Goal: Information Seeking & Learning: Learn about a topic

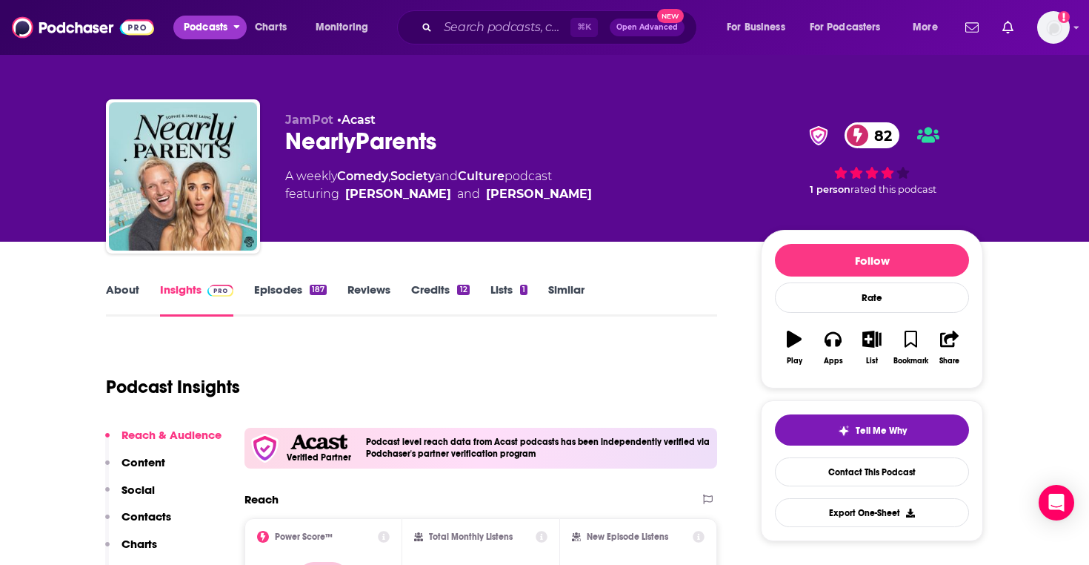
click at [186, 31] on span "Podcasts" at bounding box center [206, 27] width 44 height 21
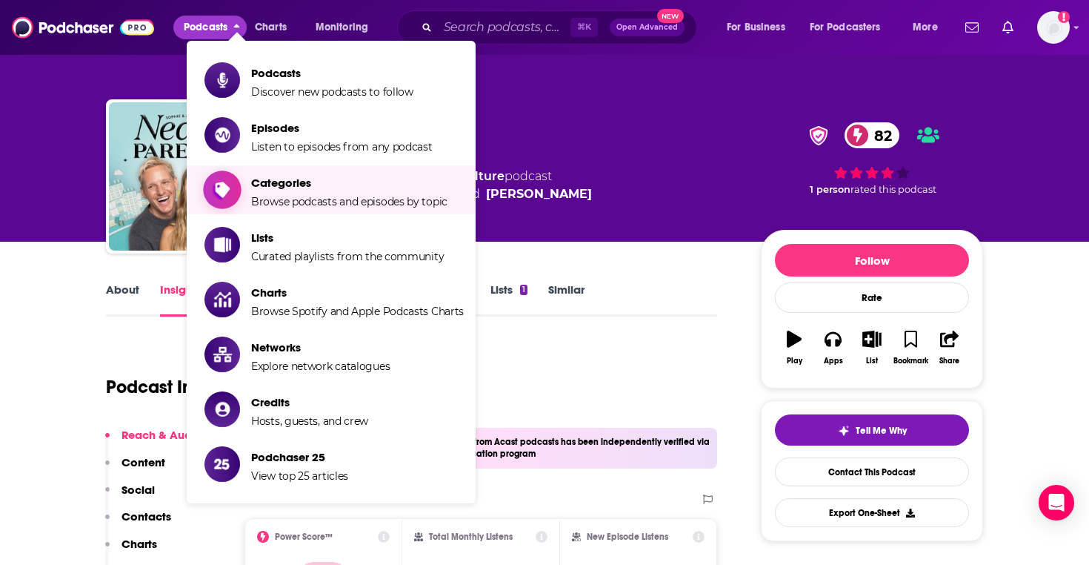
click at [305, 193] on span "Categories Browse podcasts and episodes by topic" at bounding box center [349, 189] width 196 height 37
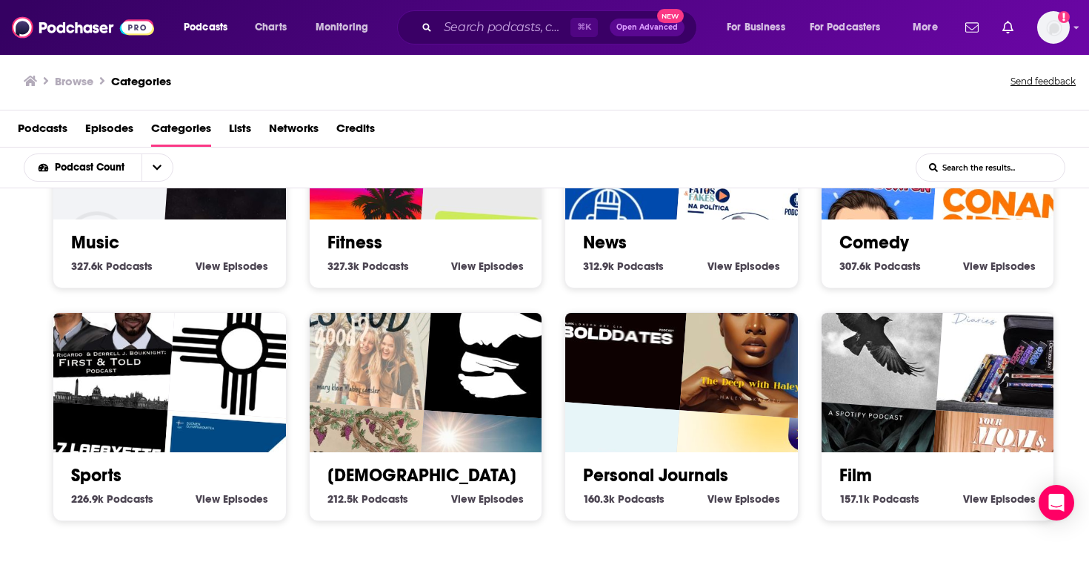
scroll to position [658, 0]
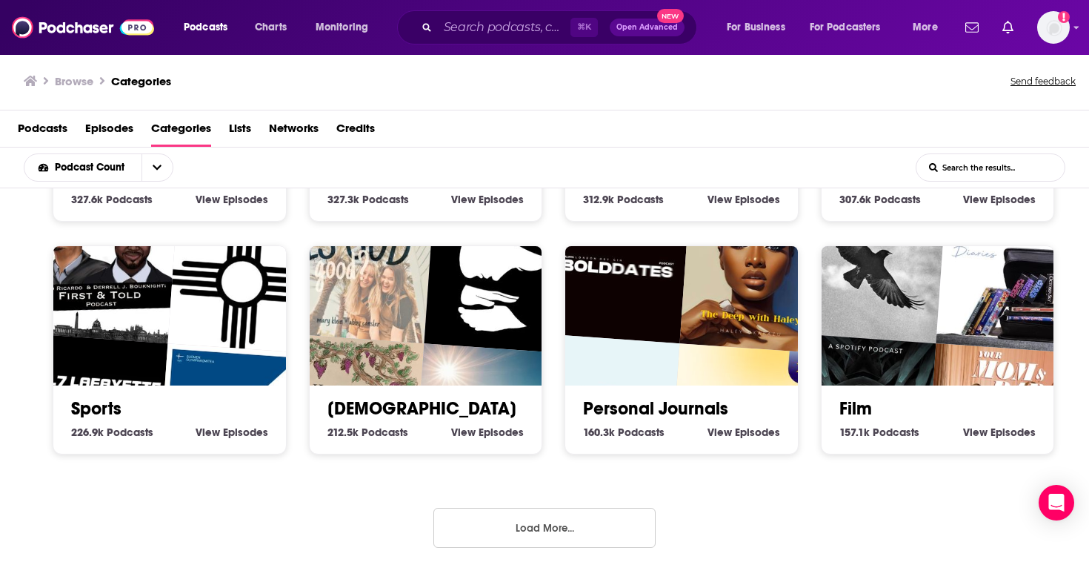
click at [578, 519] on button "Load More..." at bounding box center [544, 528] width 222 height 40
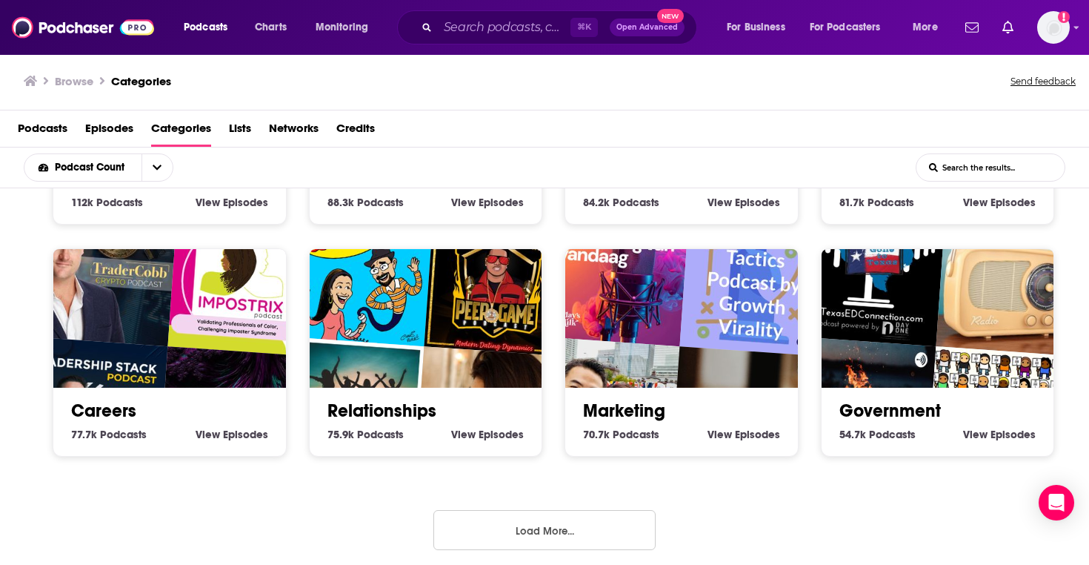
scroll to position [1582, 0]
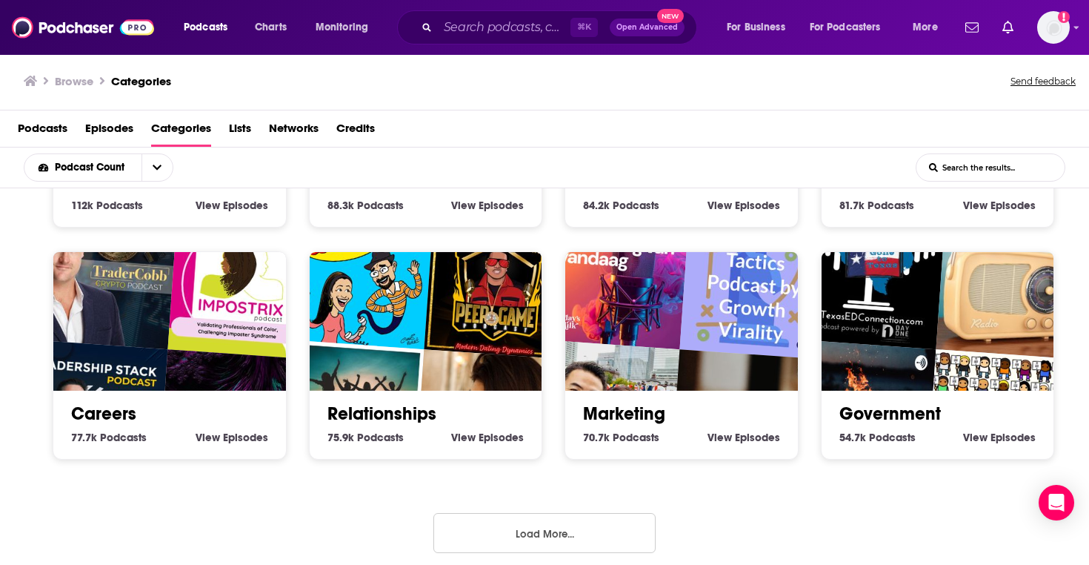
click at [553, 527] on button "Load More..." at bounding box center [544, 533] width 222 height 40
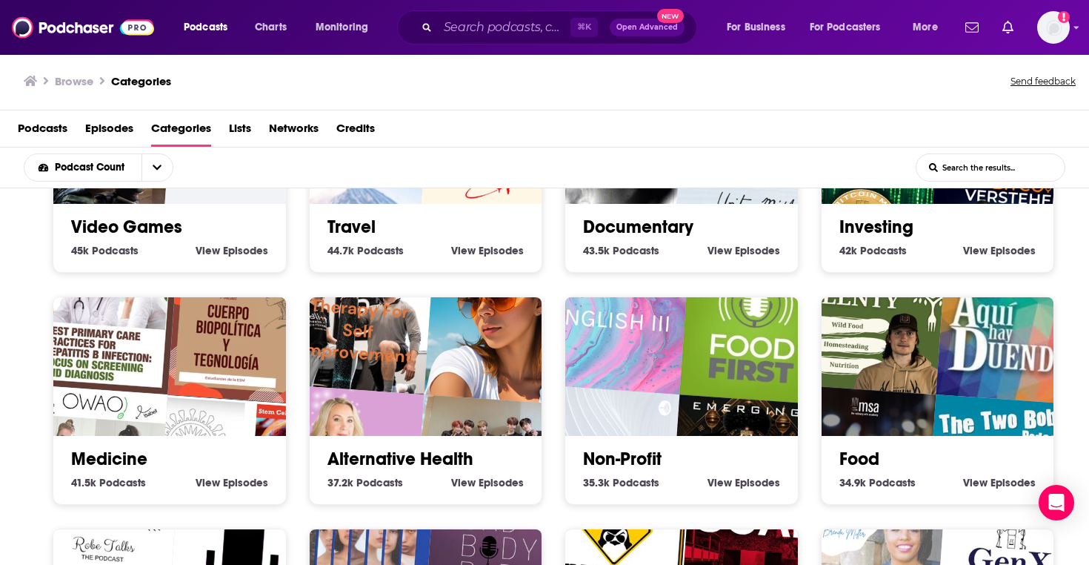
scroll to position [2511, 0]
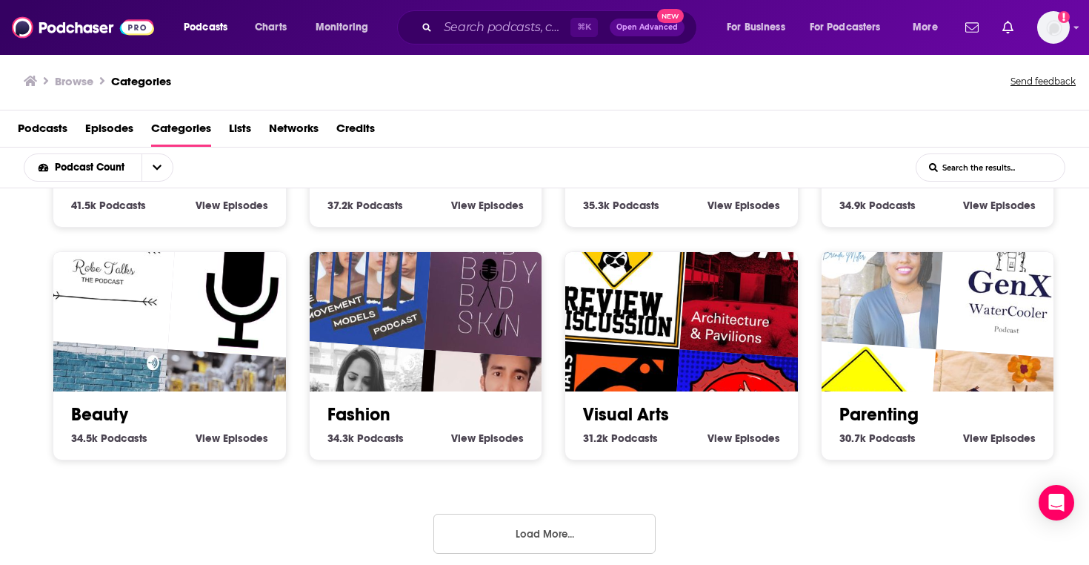
click at [550, 531] on button "Load More..." at bounding box center [544, 533] width 222 height 40
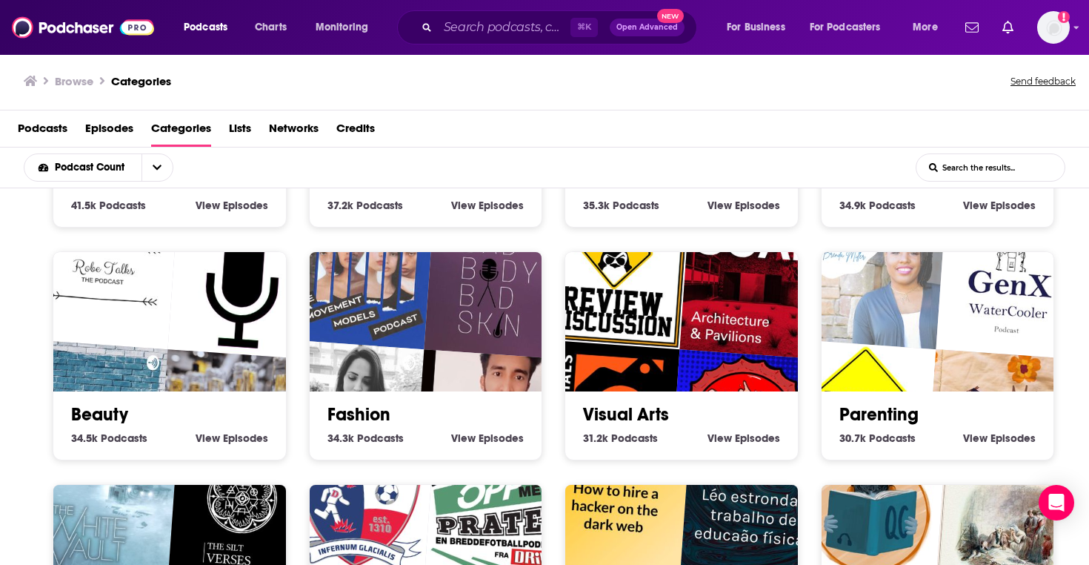
click at [458, 431] on span "View" at bounding box center [463, 437] width 24 height 13
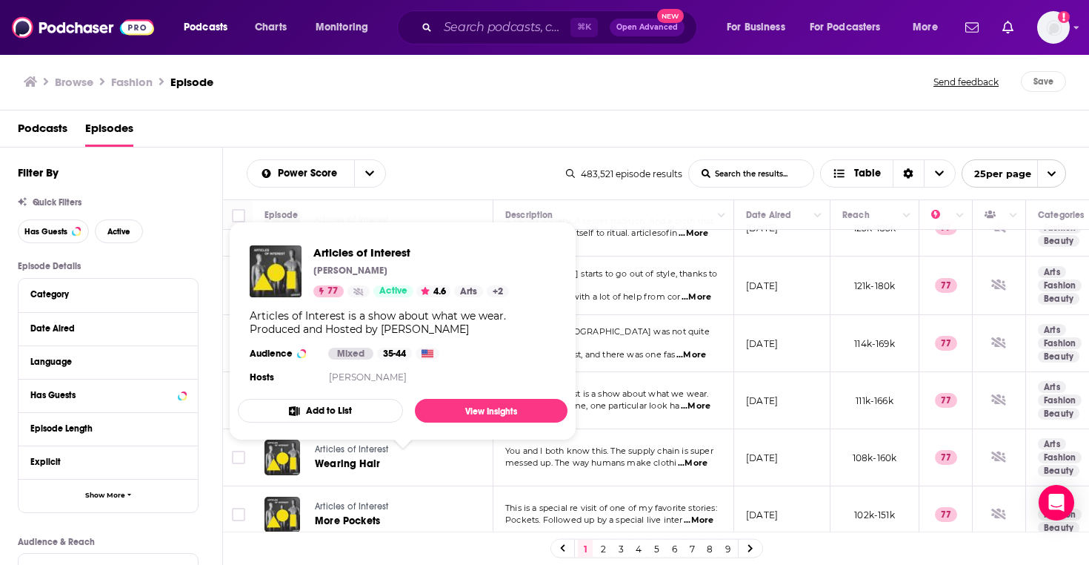
scroll to position [1125, 0]
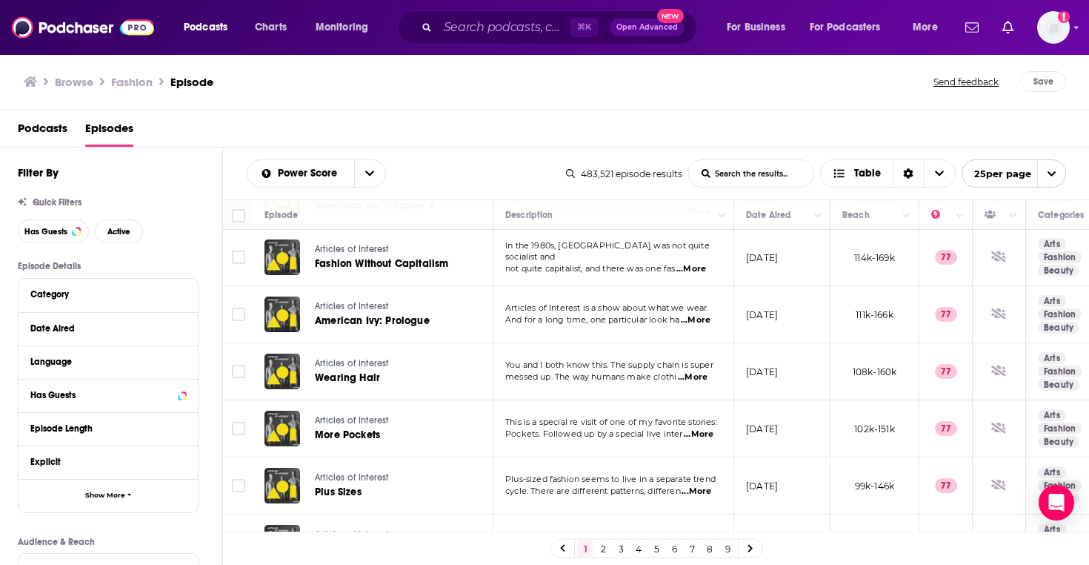
click at [603, 550] on link "2" at bounding box center [603, 548] width 15 height 18
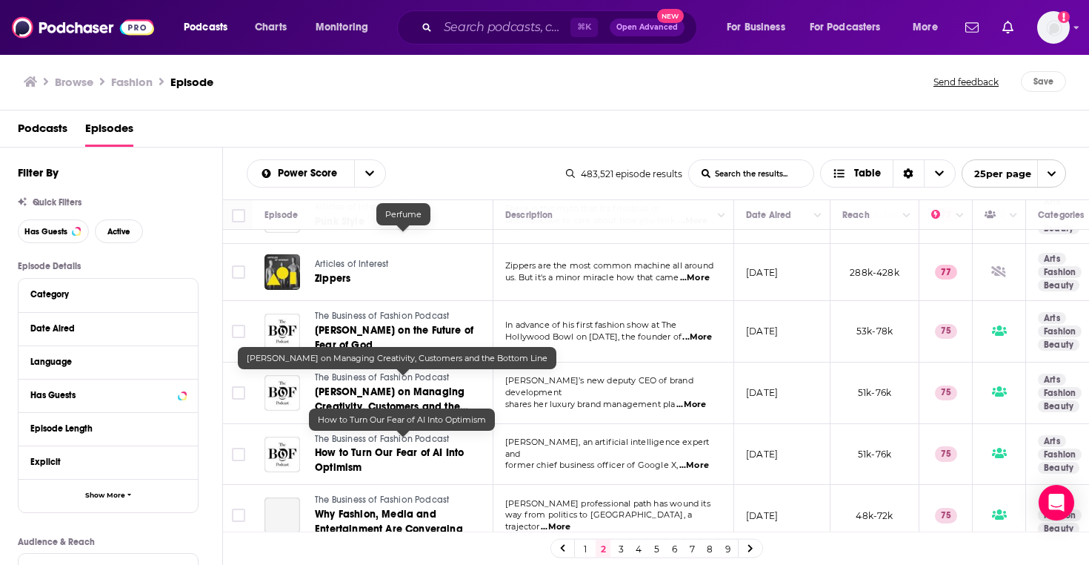
scroll to position [1142, 0]
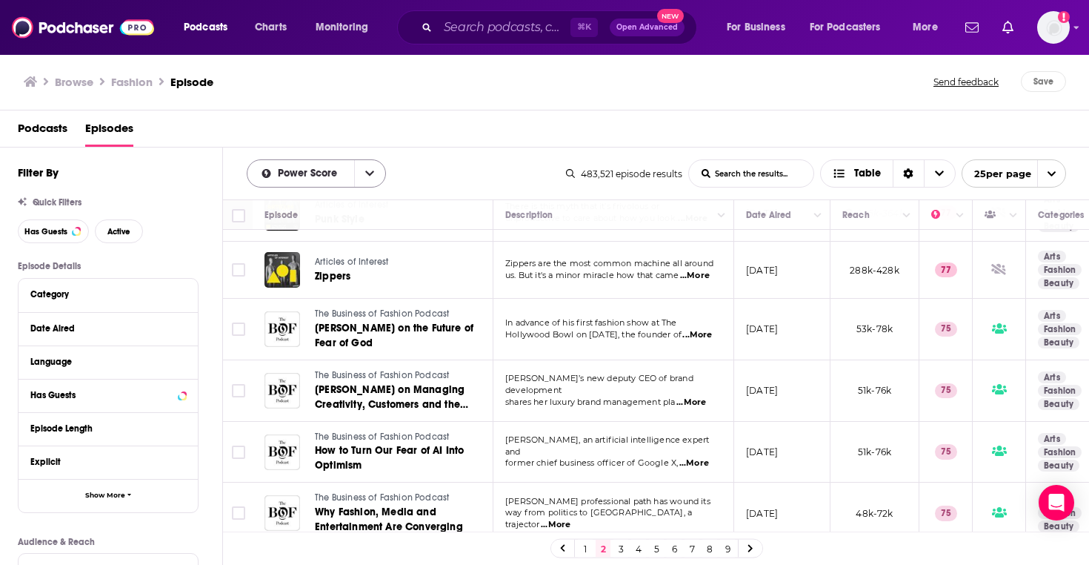
click at [369, 173] on icon "open menu" at bounding box center [369, 173] width 9 height 10
click at [476, 143] on div "Podcasts Episodes" at bounding box center [548, 131] width 1060 height 30
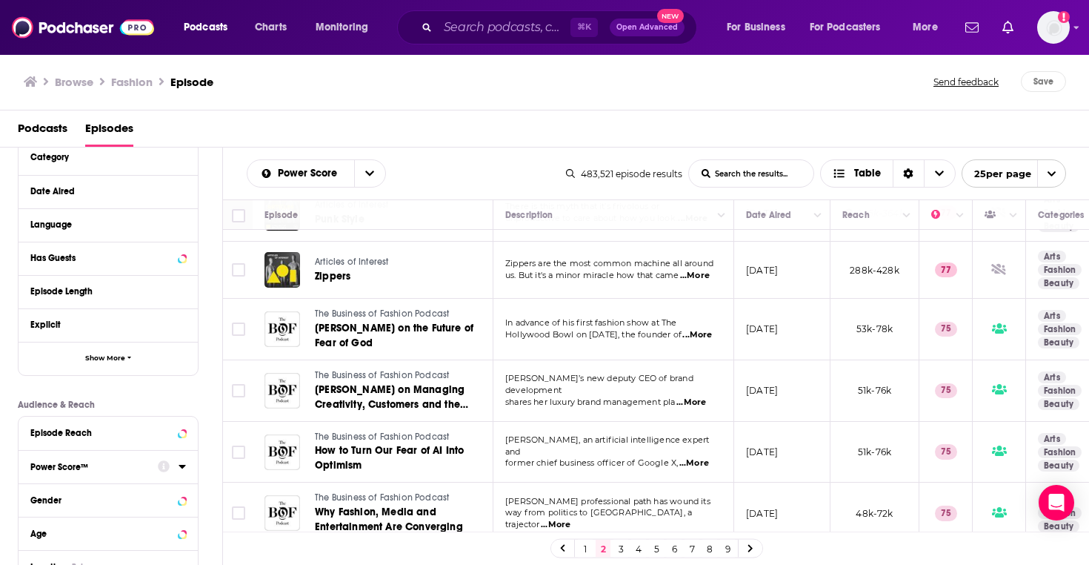
scroll to position [0, 0]
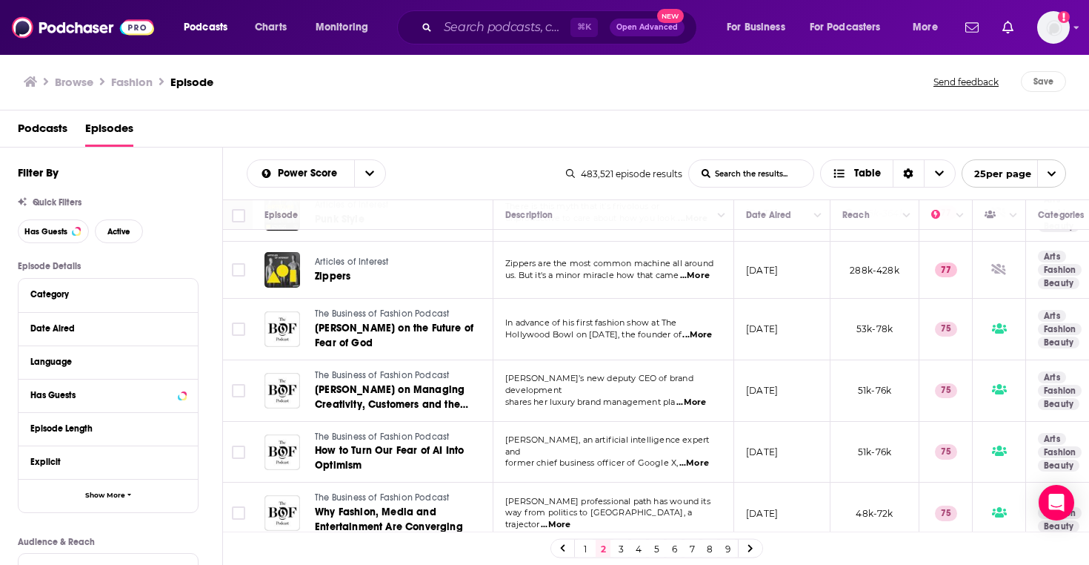
click at [279, 214] on div "Episode" at bounding box center [281, 215] width 33 height 18
click at [231, 218] on icon at bounding box center [239, 216] width 18 height 18
click at [239, 213] on input "Toggle select all" at bounding box center [238, 215] width 13 height 13
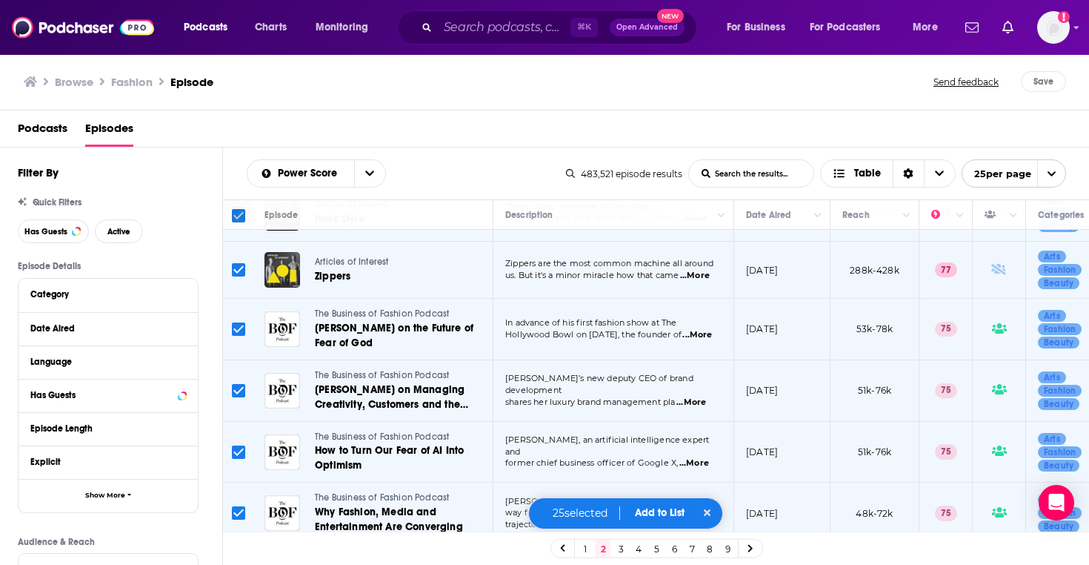
click at [236, 210] on input "Toggle select all" at bounding box center [238, 215] width 13 height 13
checkbox input "false"
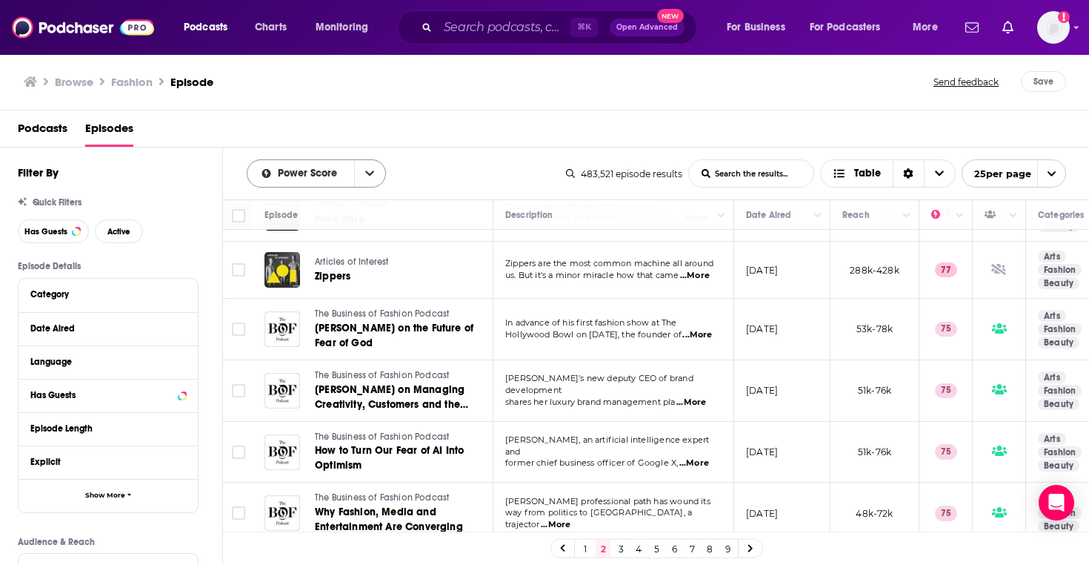
click at [368, 173] on icon "open menu" at bounding box center [369, 173] width 9 height 10
click at [328, 200] on span "By Rating" at bounding box center [325, 200] width 97 height 8
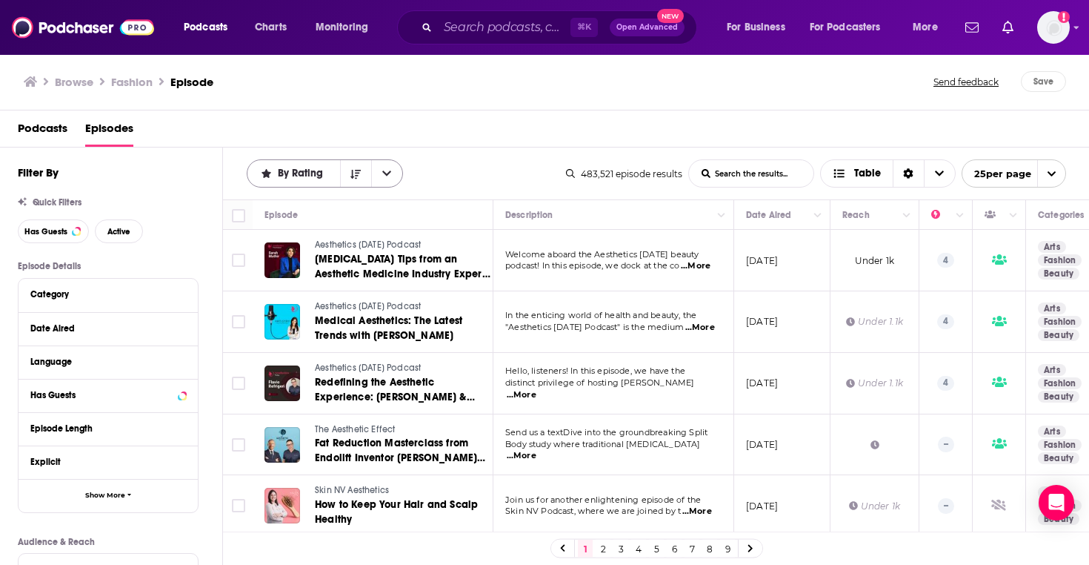
click at [316, 175] on span "By Rating" at bounding box center [303, 173] width 50 height 10
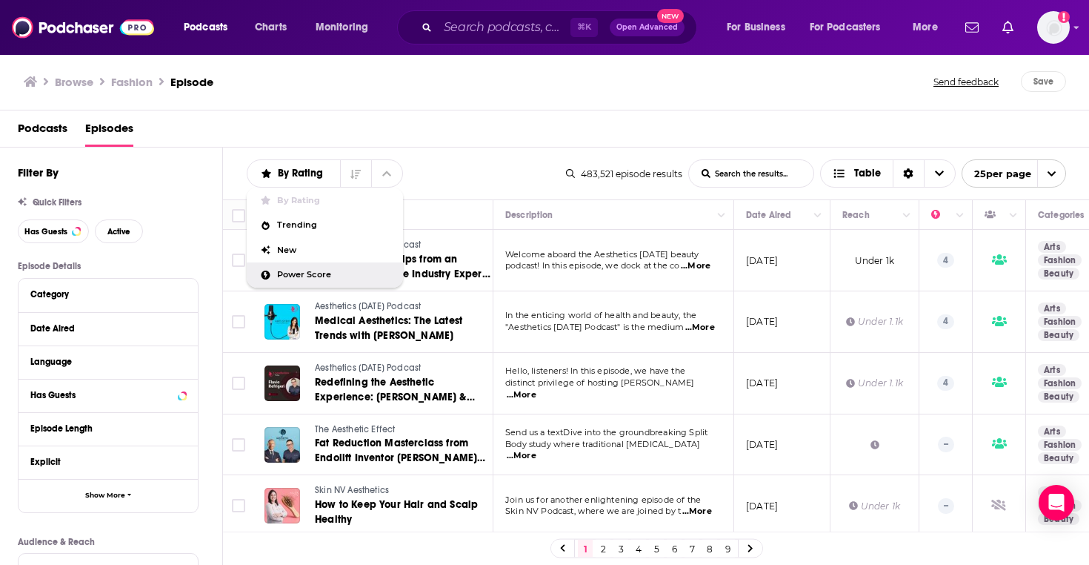
click at [338, 270] on span "Power Score" at bounding box center [334, 274] width 114 height 8
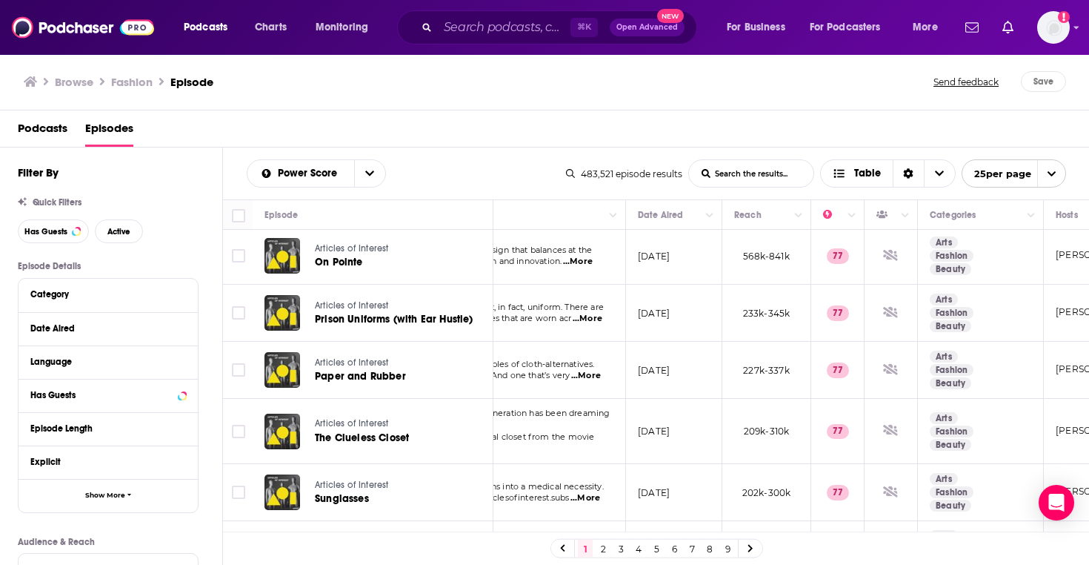
scroll to position [2, 0]
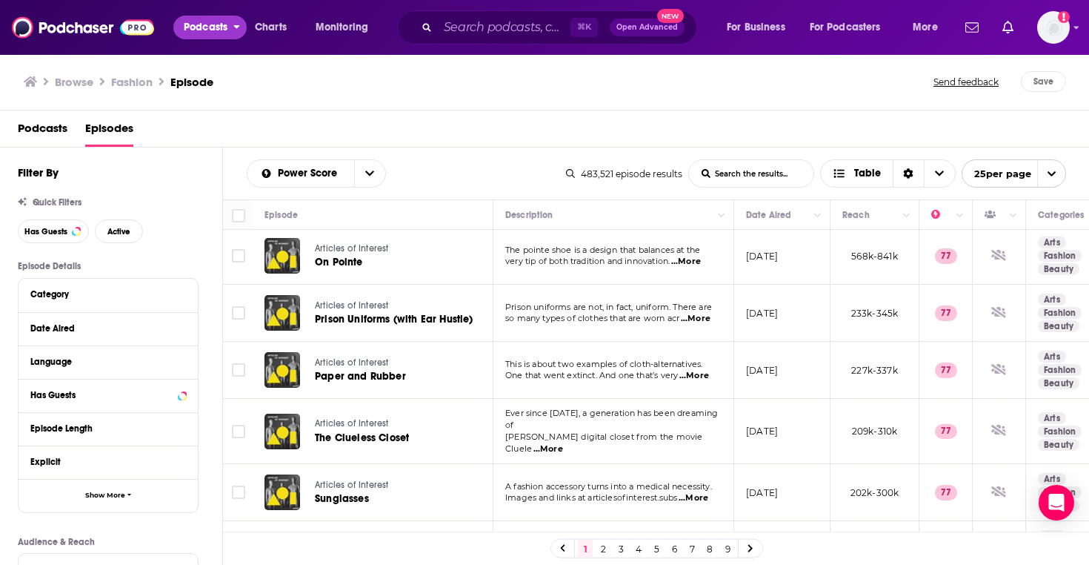
click at [222, 29] on span "Podcasts" at bounding box center [206, 27] width 44 height 21
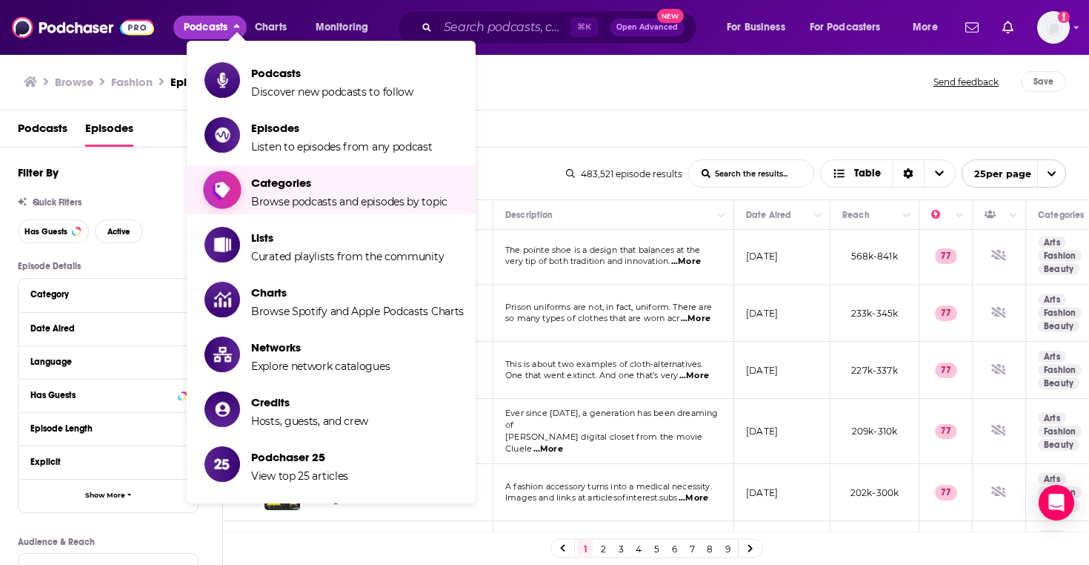
click at [313, 191] on span "Categories Browse podcasts and episodes by topic" at bounding box center [349, 189] width 196 height 37
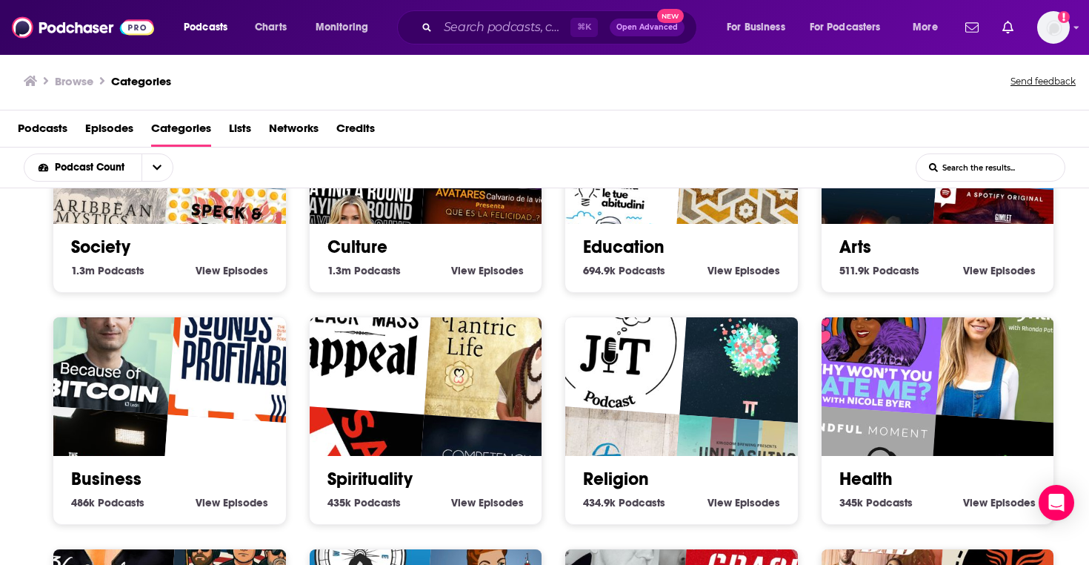
scroll to position [111, 0]
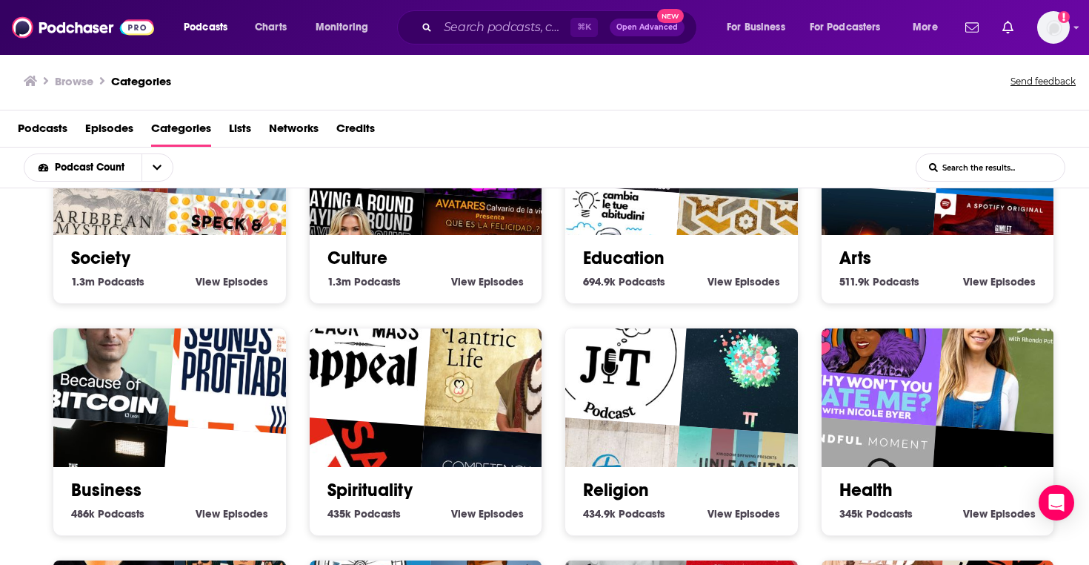
click at [112, 488] on link "Business" at bounding box center [106, 490] width 70 height 22
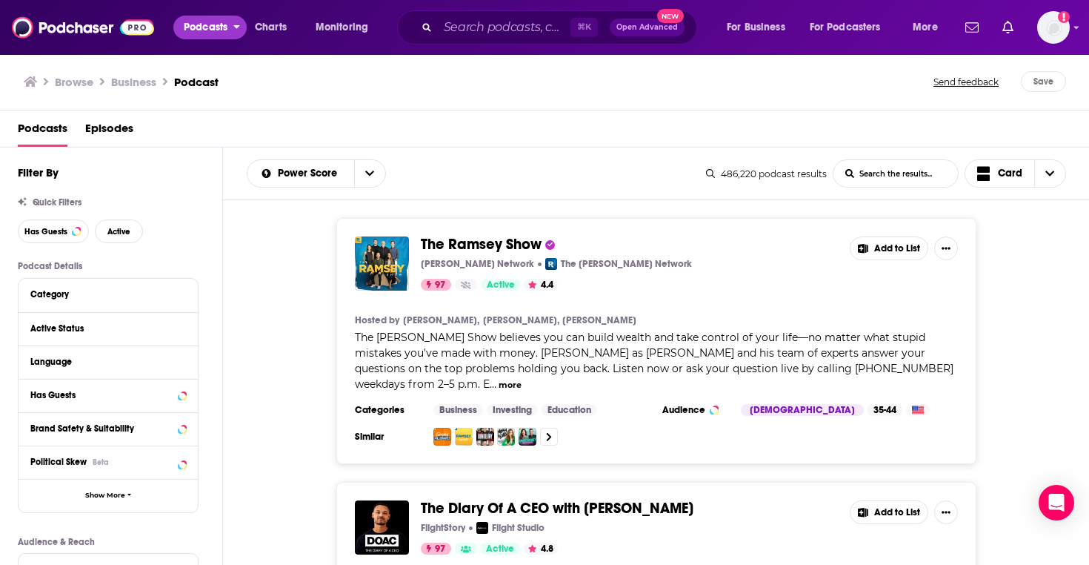
click at [224, 25] on span "Podcasts" at bounding box center [206, 27] width 44 height 21
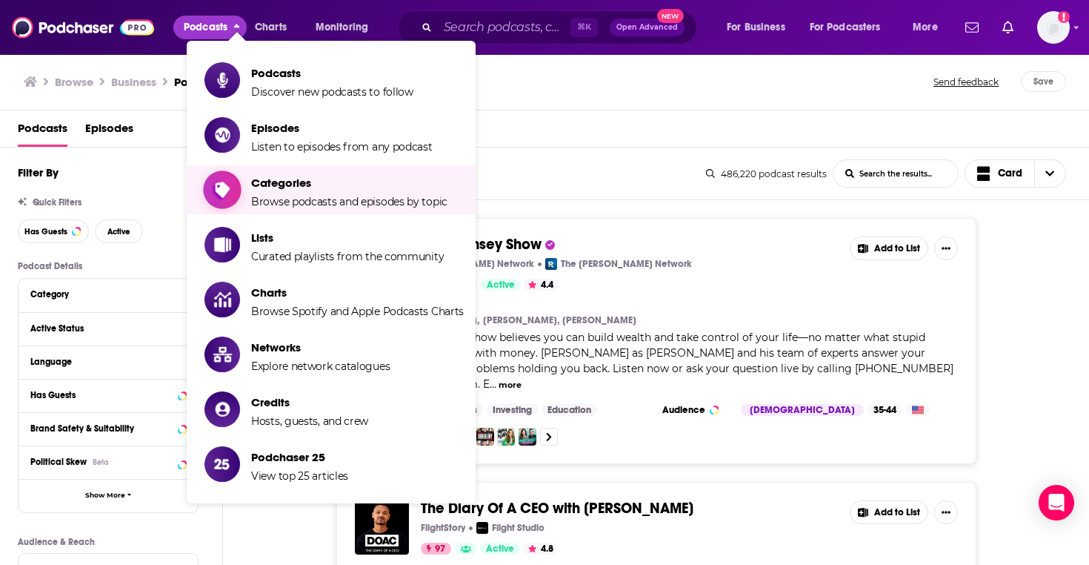
click at [345, 179] on span "Categories" at bounding box center [349, 183] width 196 height 14
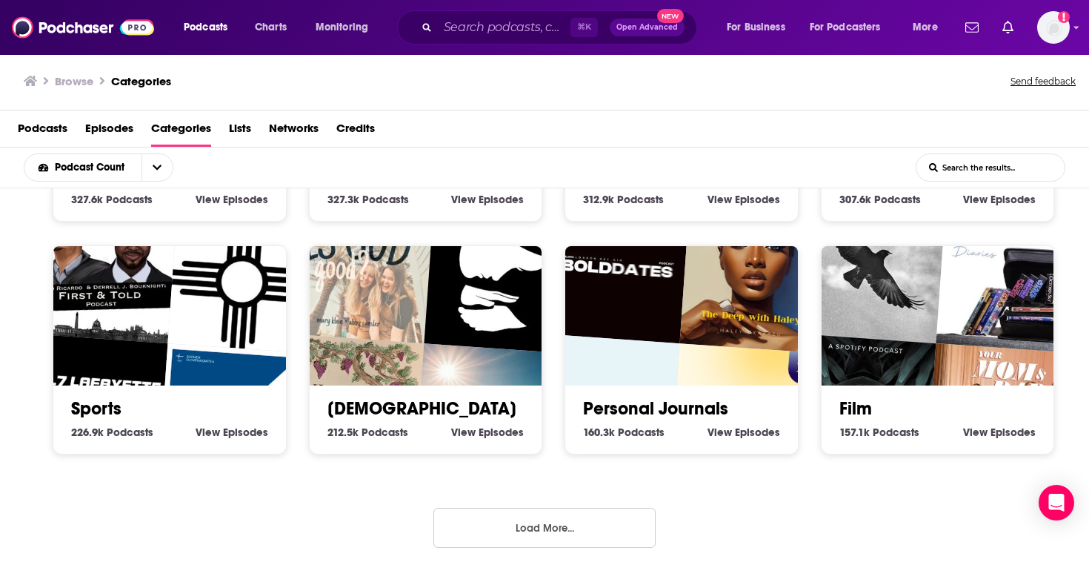
scroll to position [657, 0]
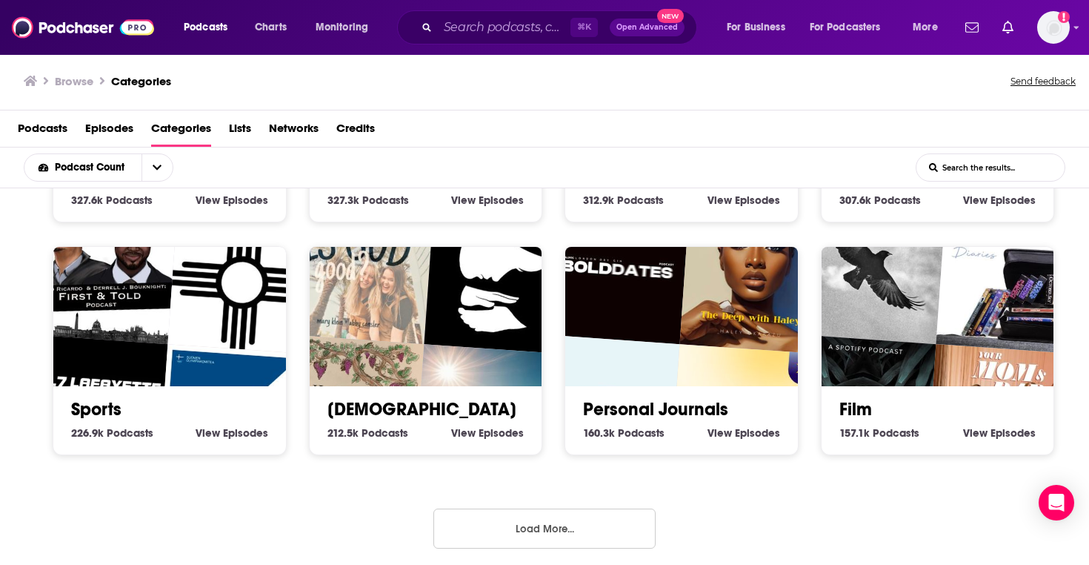
click at [539, 519] on button "Load More..." at bounding box center [544, 528] width 222 height 40
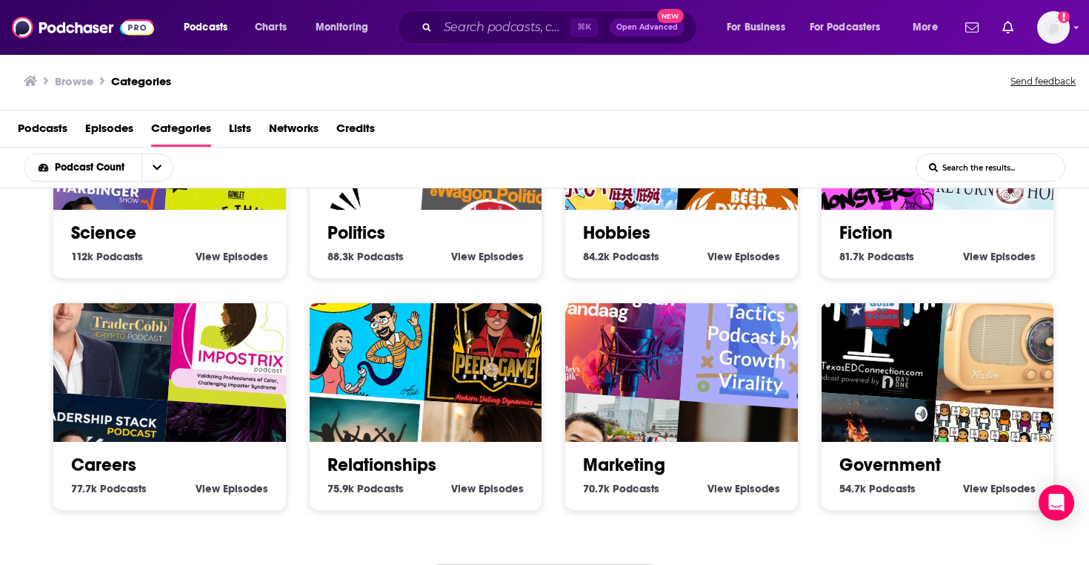
scroll to position [1585, 0]
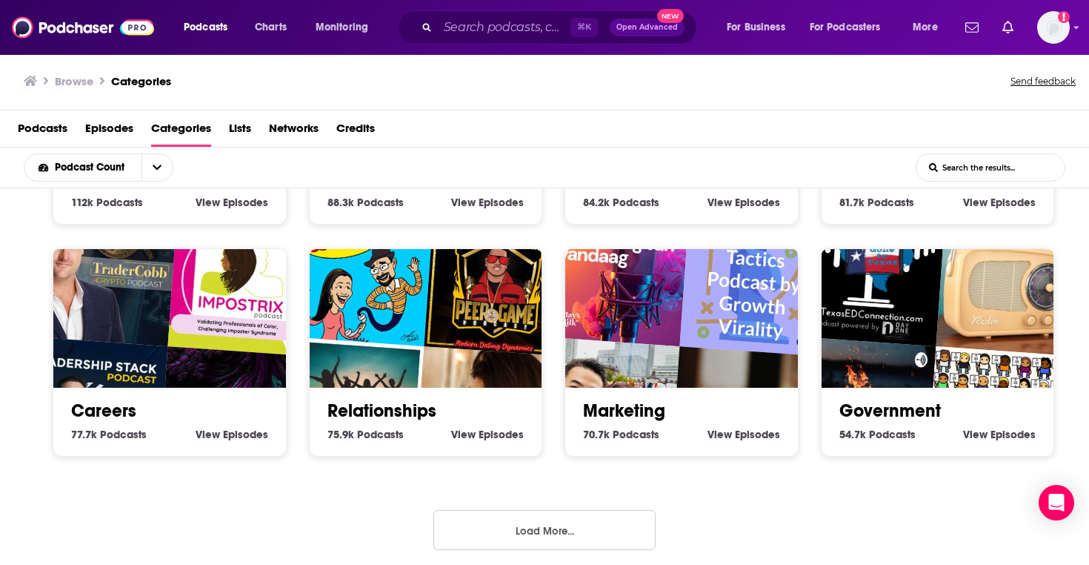
click at [566, 510] on button "Load More..." at bounding box center [544, 530] width 222 height 40
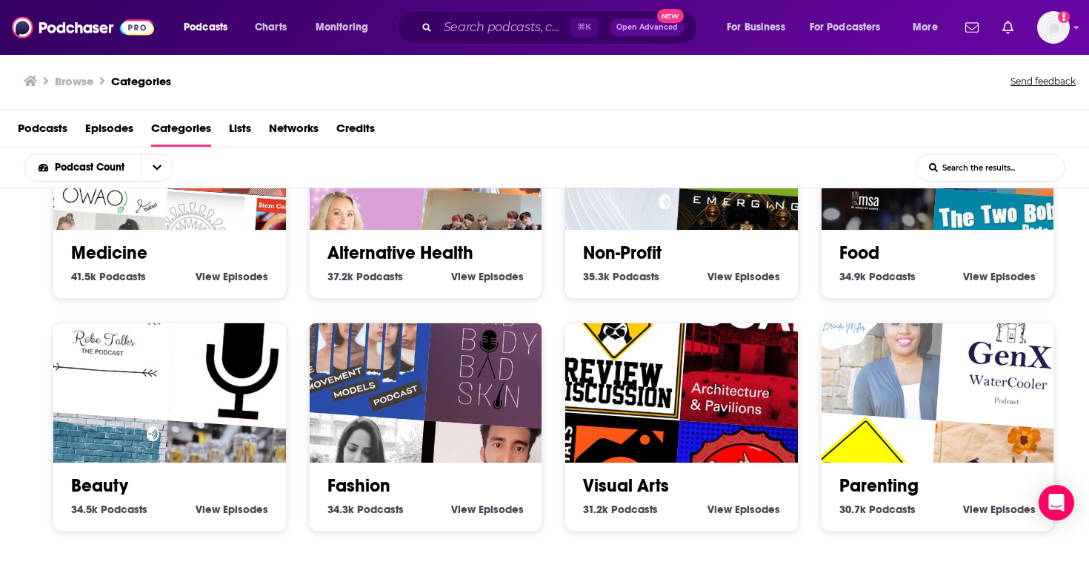
scroll to position [2446, 0]
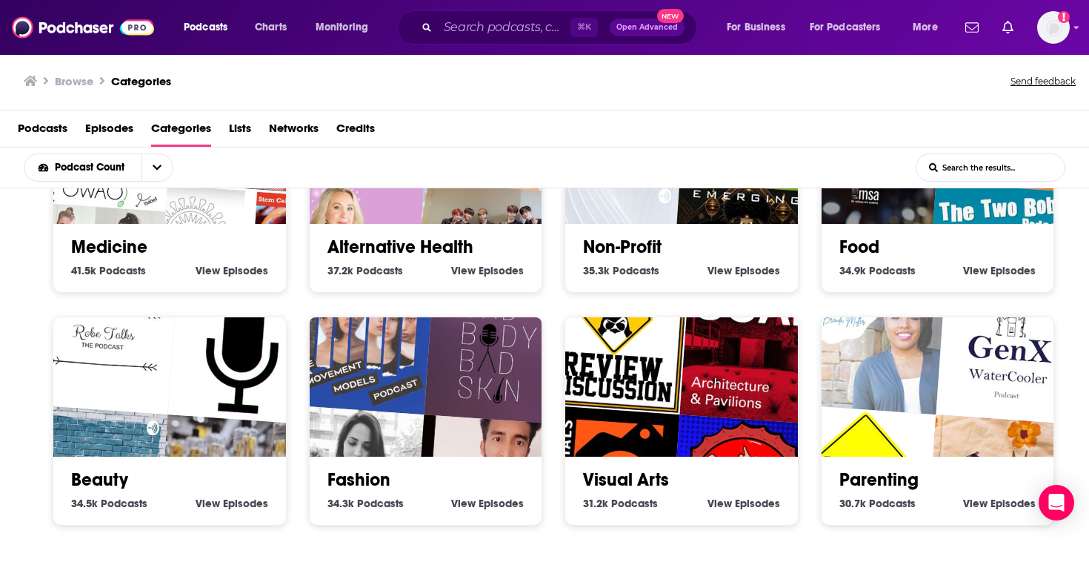
click at [479, 468] on h2 "Fashion" at bounding box center [425, 479] width 197 height 22
click at [377, 456] on div "Fashion 34.3k Fashion Podcasts View Fashion Episodes" at bounding box center [426, 484] width 209 height 56
click at [379, 437] on img "Piel saludable y bella #nimbeautytips" at bounding box center [349, 479] width 149 height 149
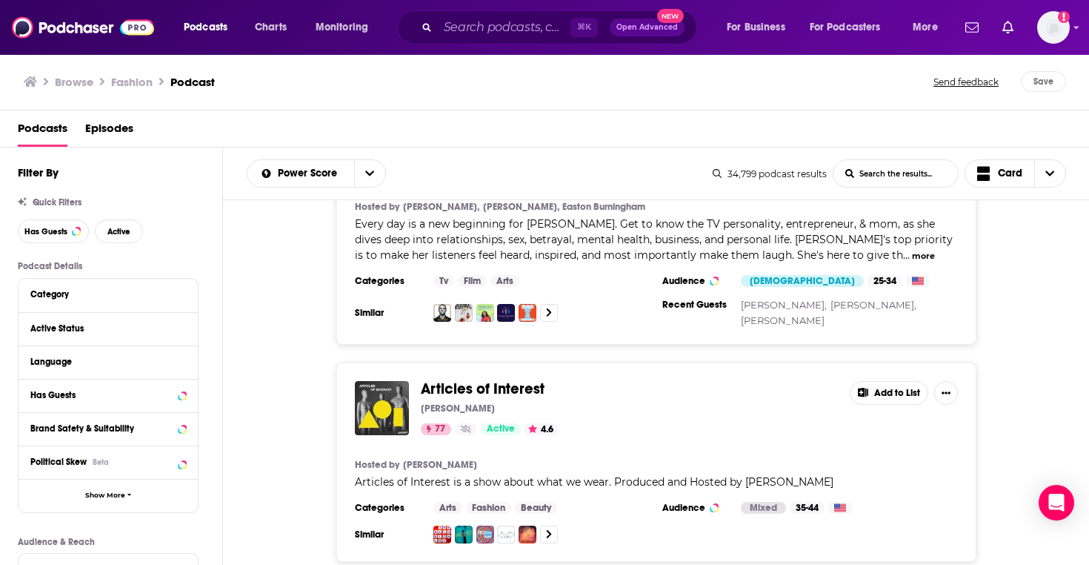
scroll to position [394, 0]
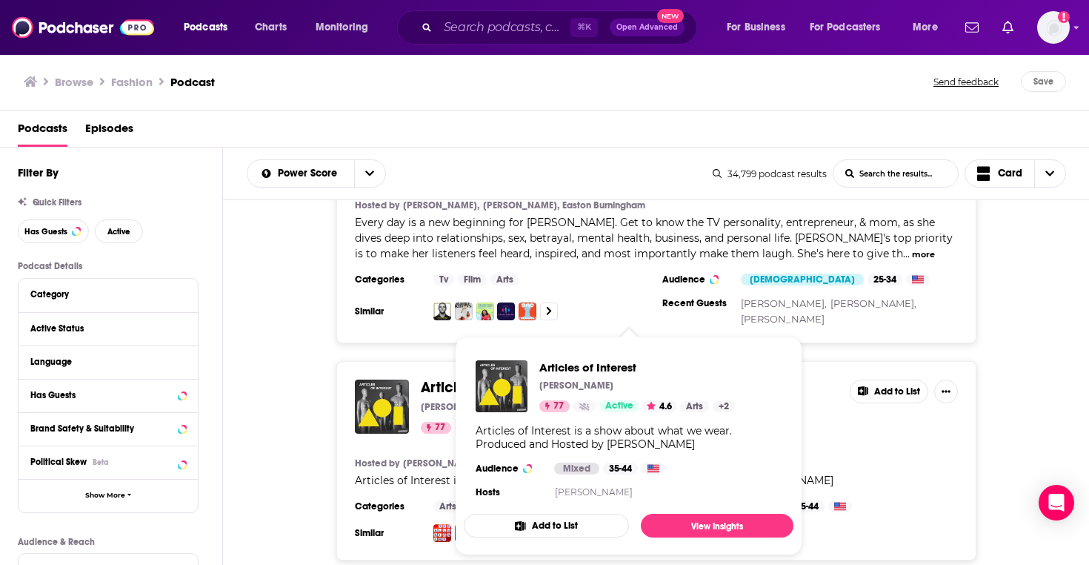
click at [450, 378] on span "Articles of Interest" at bounding box center [483, 387] width 124 height 19
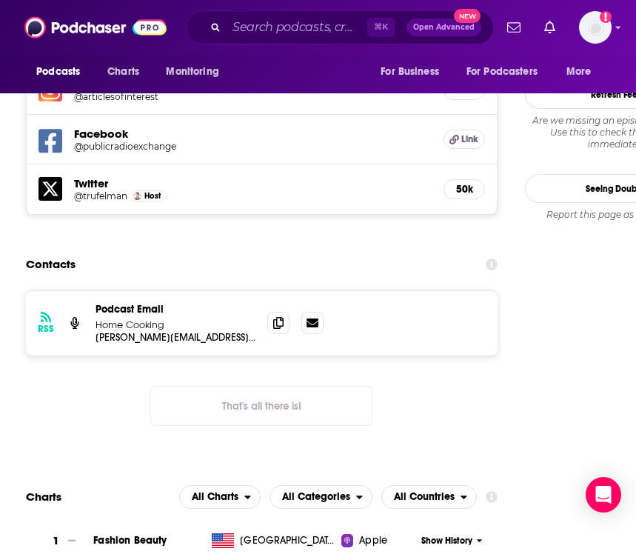
scroll to position [1508, 0]
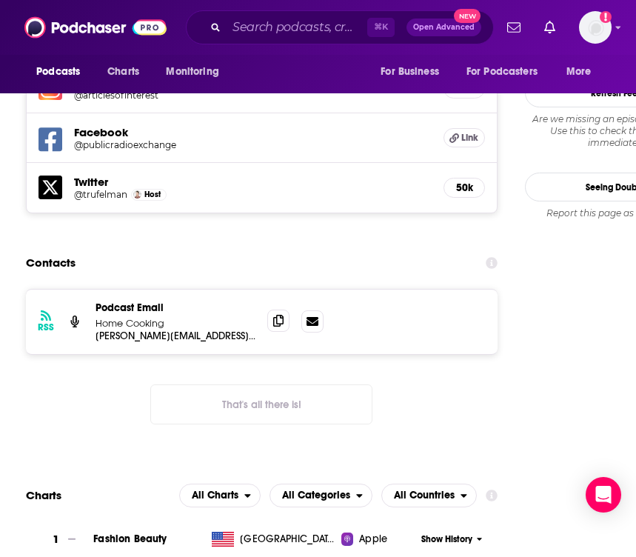
click at [275, 315] on icon at bounding box center [278, 321] width 10 height 12
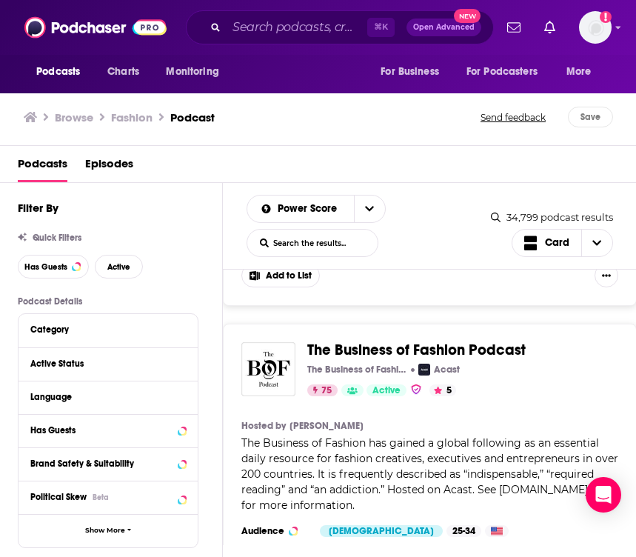
scroll to position [1528, 0]
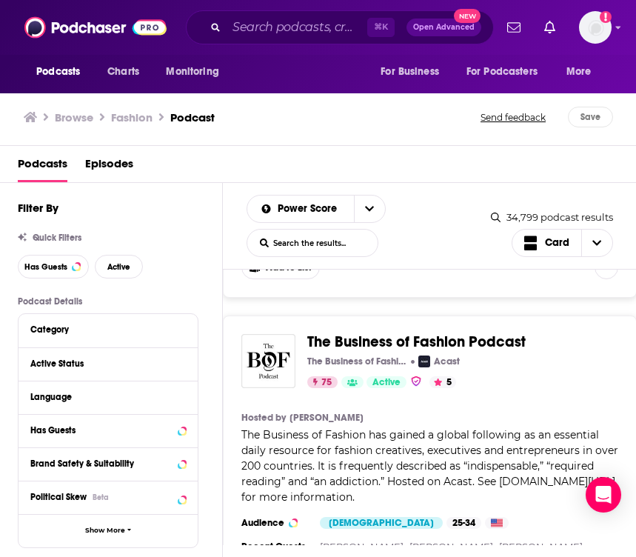
click at [407, 333] on span "The Business of Fashion Podcast" at bounding box center [416, 342] width 219 height 19
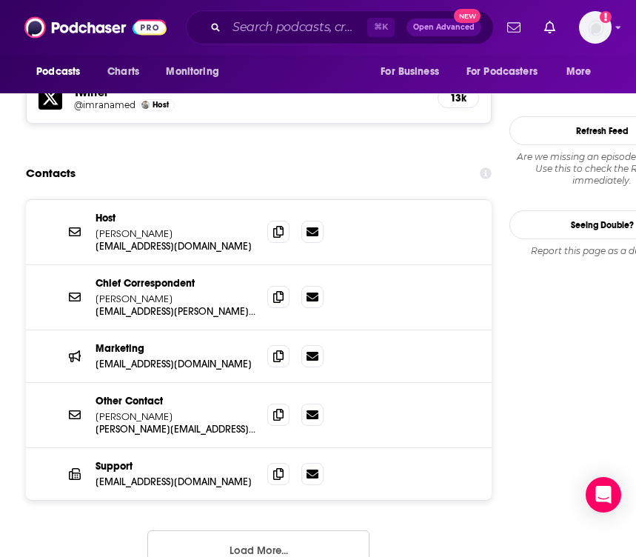
scroll to position [1694, 0]
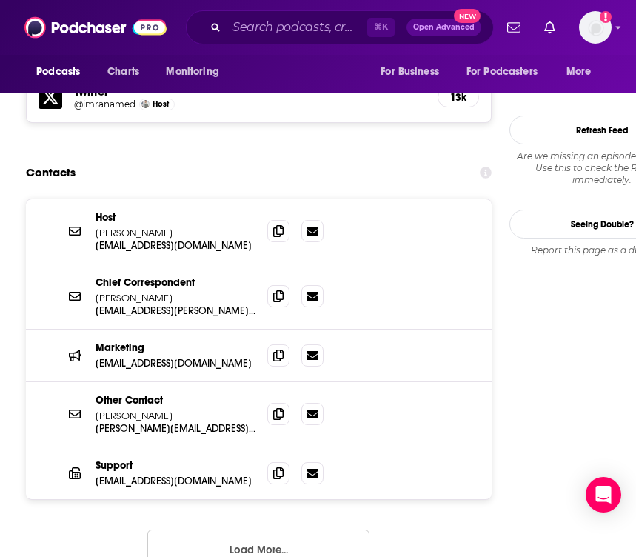
click at [285, 530] on button "Load More..." at bounding box center [258, 550] width 222 height 40
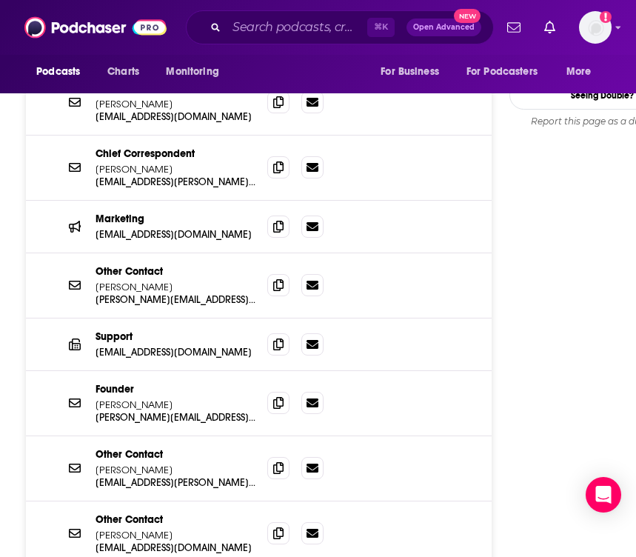
scroll to position [1821, 0]
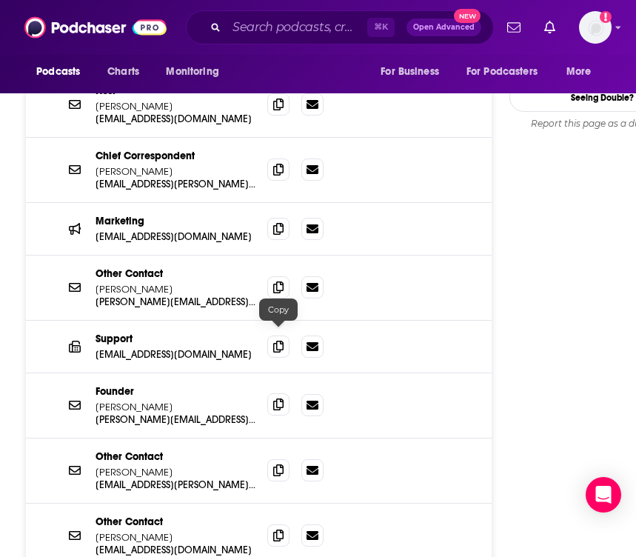
click at [280, 399] on icon at bounding box center [278, 405] width 10 height 12
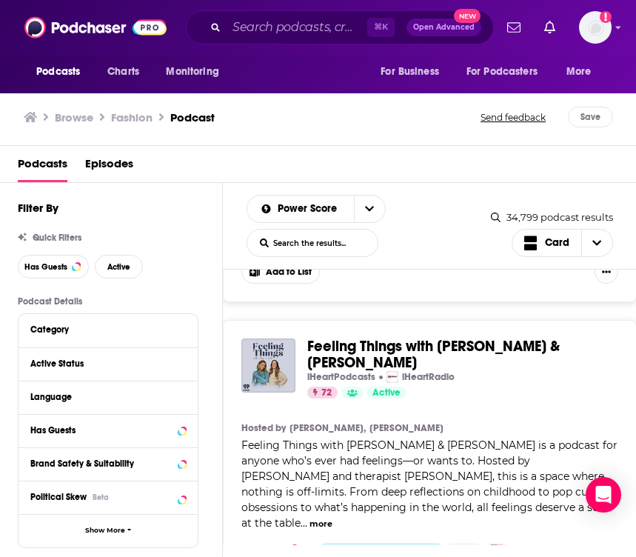
scroll to position [3664, 0]
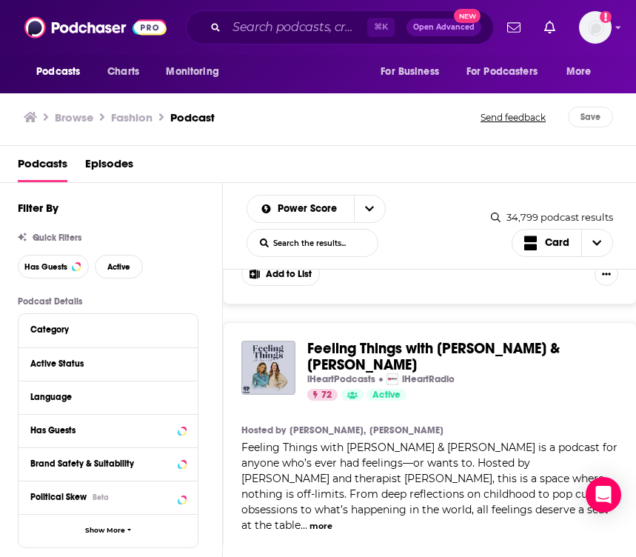
click at [466, 339] on span "Feeling Things with [PERSON_NAME] & [PERSON_NAME]" at bounding box center [433, 356] width 253 height 35
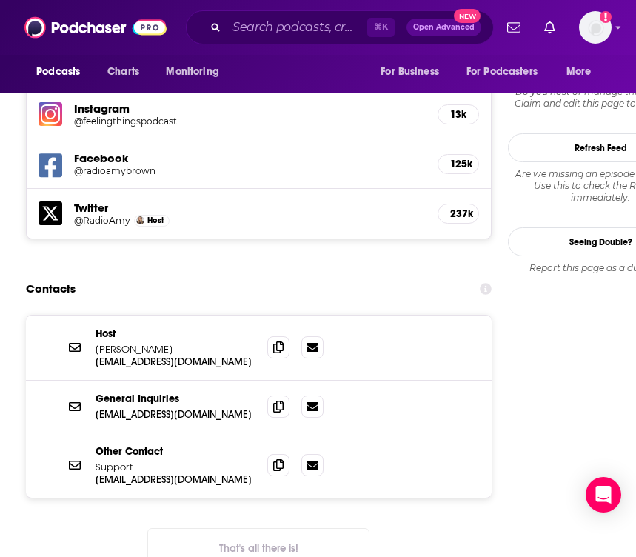
scroll to position [1456, 0]
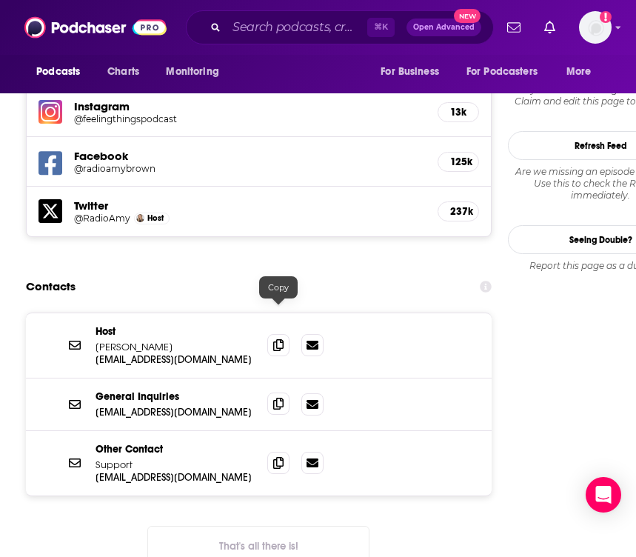
click at [285, 393] on span at bounding box center [278, 404] width 22 height 22
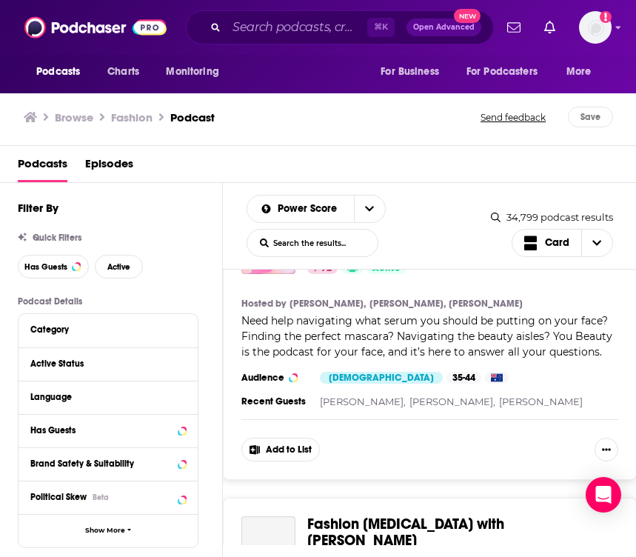
scroll to position [4825, 0]
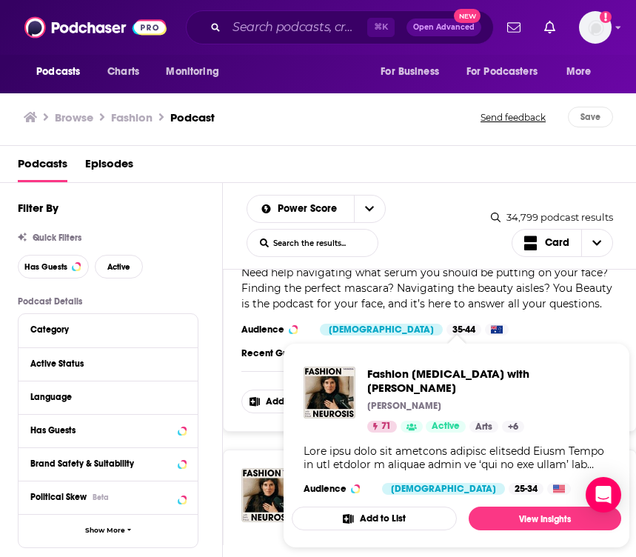
click at [368, 348] on span "Fashion [MEDICAL_DATA] with [PERSON_NAME] [PERSON_NAME] 71 Active Categories Ar…" at bounding box center [457, 445] width 330 height 205
click at [407, 376] on span "Fashion [MEDICAL_DATA] with [PERSON_NAME]" at bounding box center [488, 381] width 242 height 28
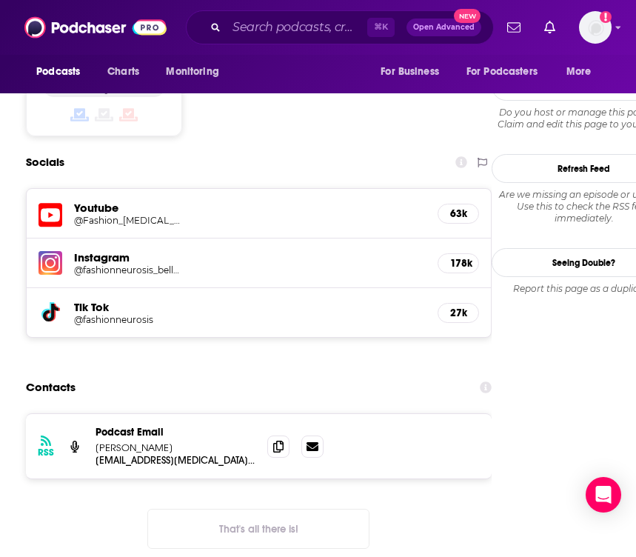
scroll to position [1297, 0]
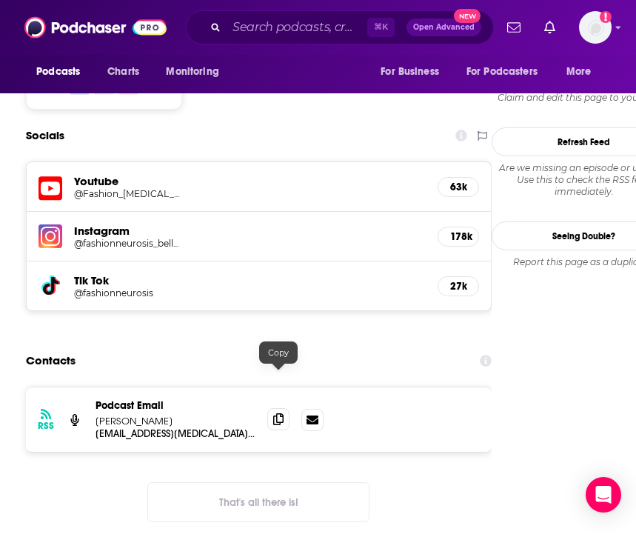
click at [274, 413] on icon at bounding box center [278, 419] width 10 height 12
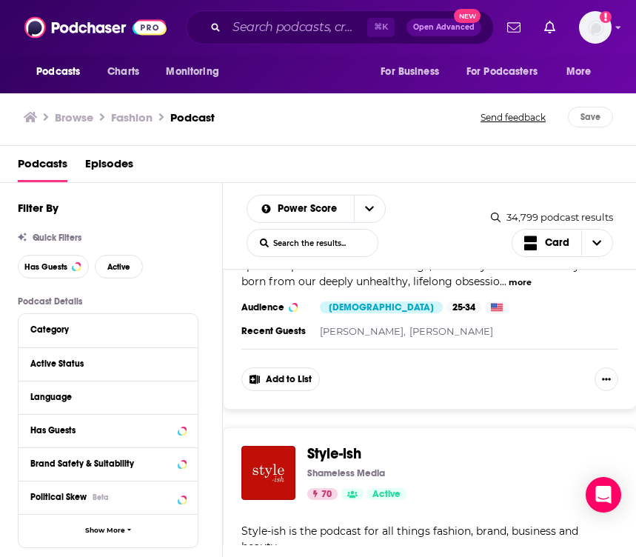
scroll to position [5497, 0]
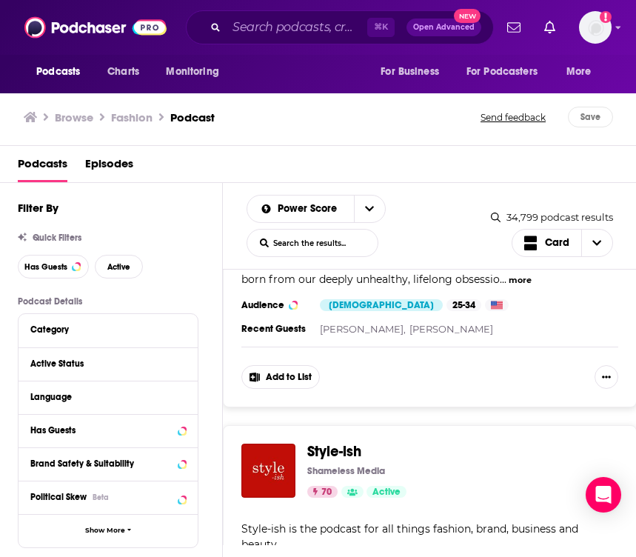
click at [339, 442] on span "Style-ish" at bounding box center [334, 451] width 54 height 19
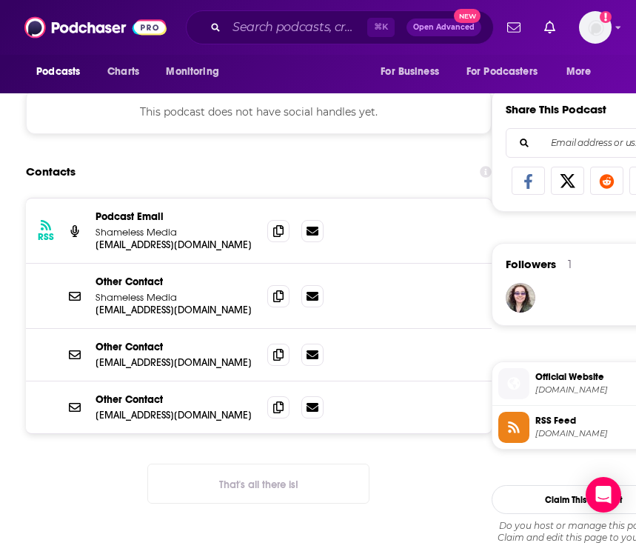
scroll to position [889, 0]
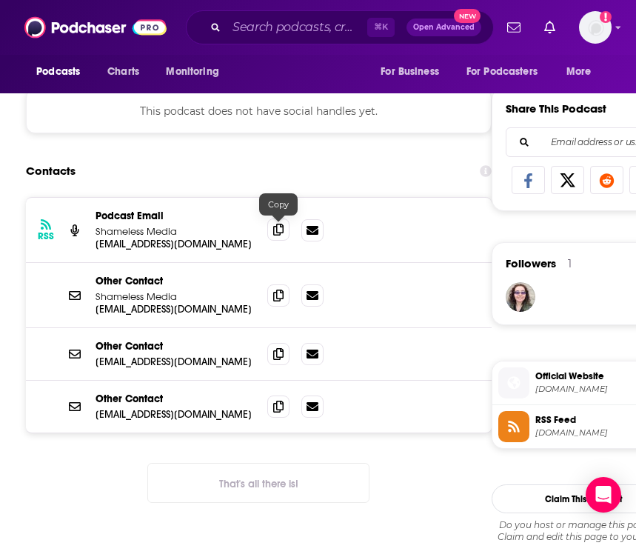
click at [282, 235] on icon at bounding box center [278, 230] width 10 height 12
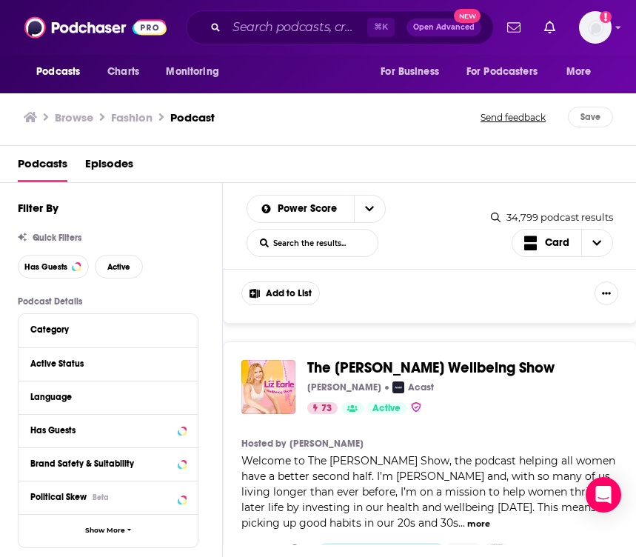
scroll to position [2995, 0]
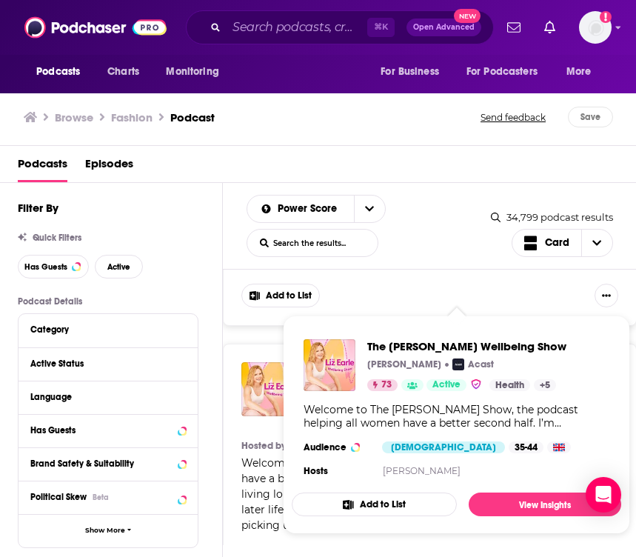
click at [331, 361] on span "The [PERSON_NAME] Wellbeing Show" at bounding box center [430, 370] width 247 height 19
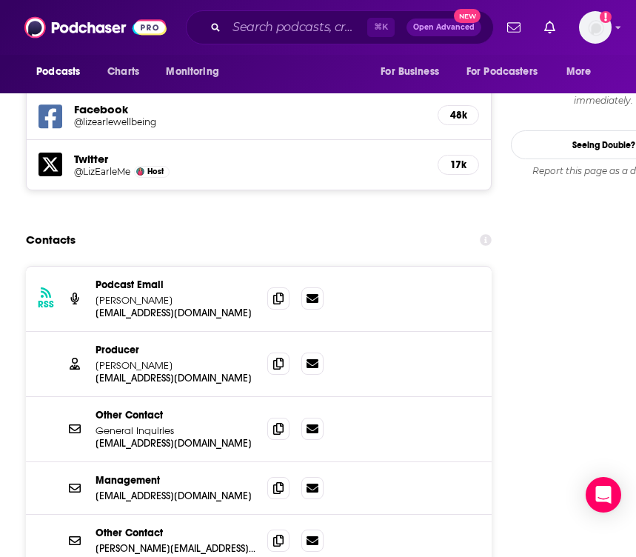
scroll to position [1616, 0]
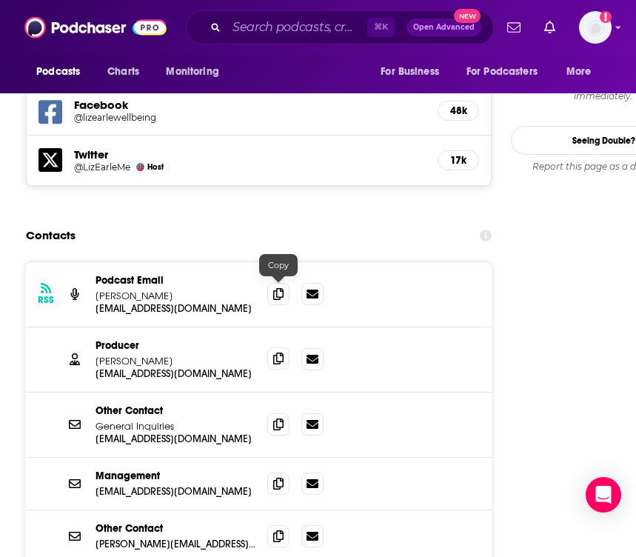
click at [278, 353] on icon at bounding box center [278, 359] width 10 height 12
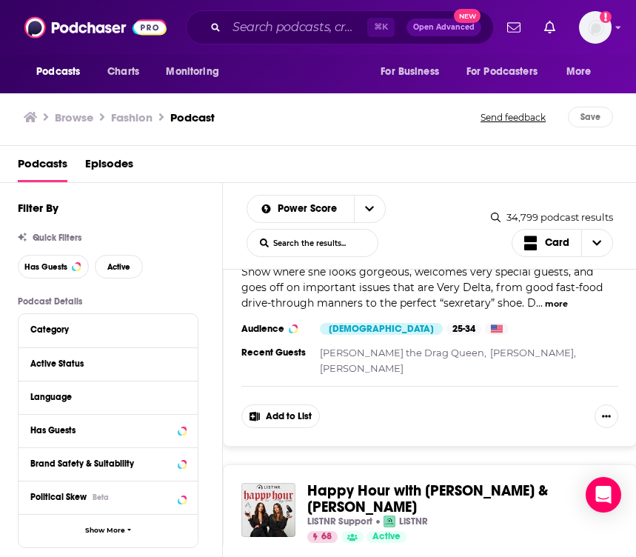
scroll to position [6924, 0]
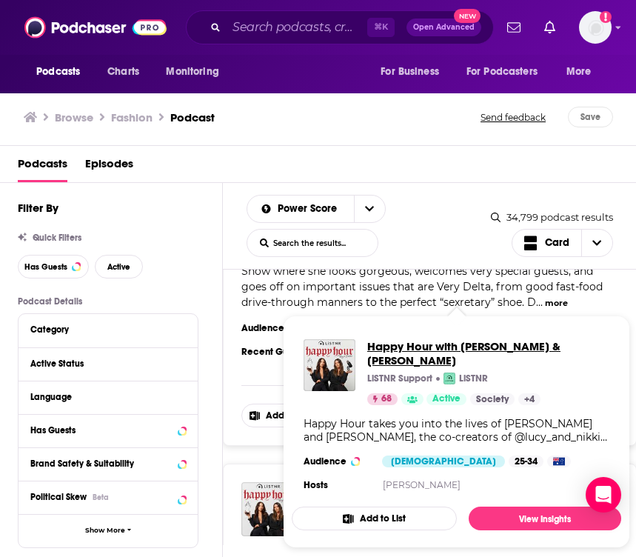
click at [448, 342] on span "Happy Hour with [PERSON_NAME] & [PERSON_NAME]" at bounding box center [488, 353] width 242 height 28
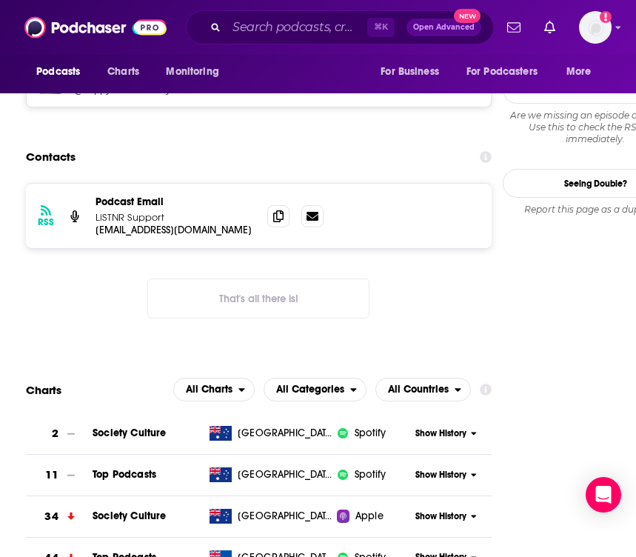
scroll to position [1464, 0]
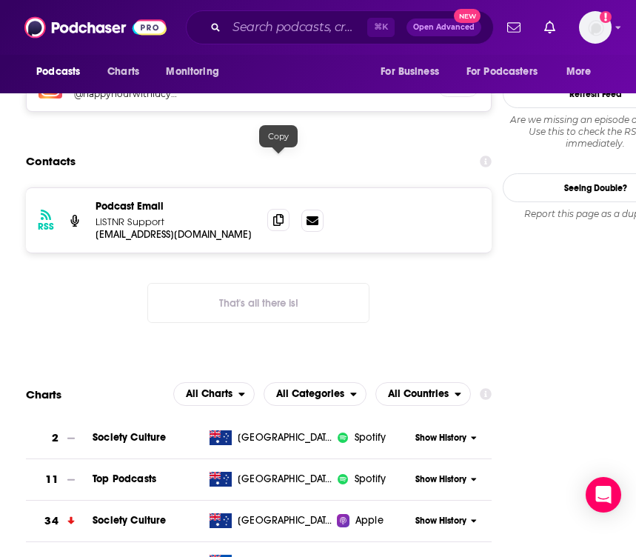
click at [279, 214] on icon at bounding box center [278, 220] width 10 height 12
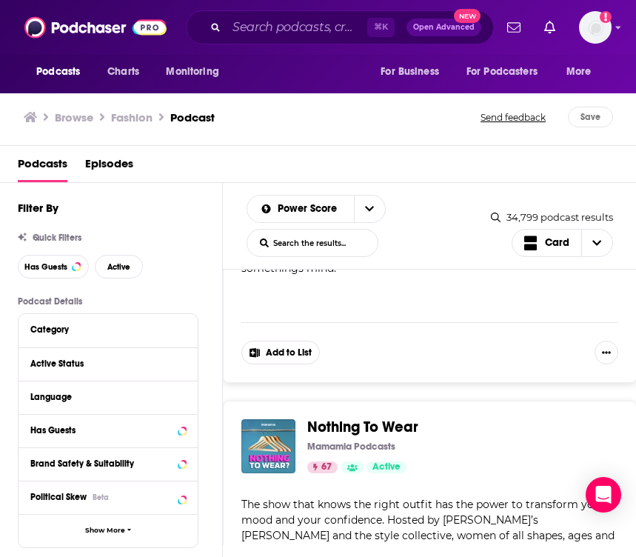
scroll to position [7348, 0]
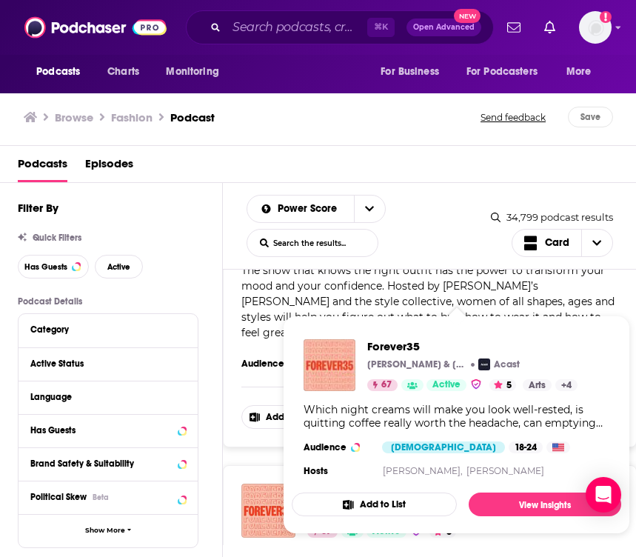
scroll to position [7543, 0]
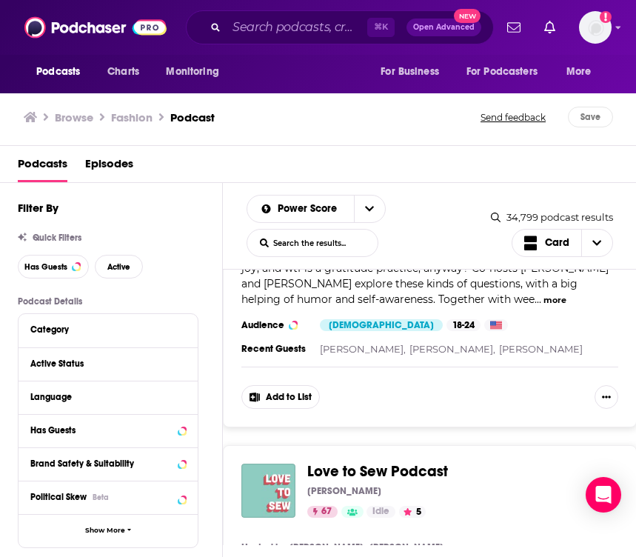
scroll to position [7892, 0]
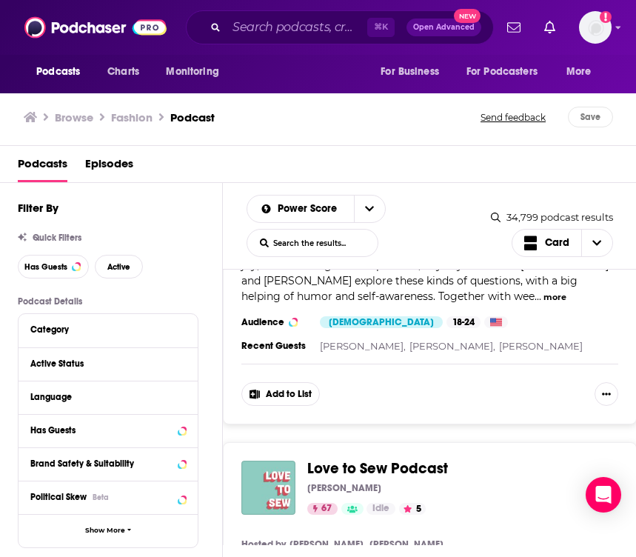
click at [410, 459] on span "Love to Sew Podcast" at bounding box center [377, 468] width 141 height 19
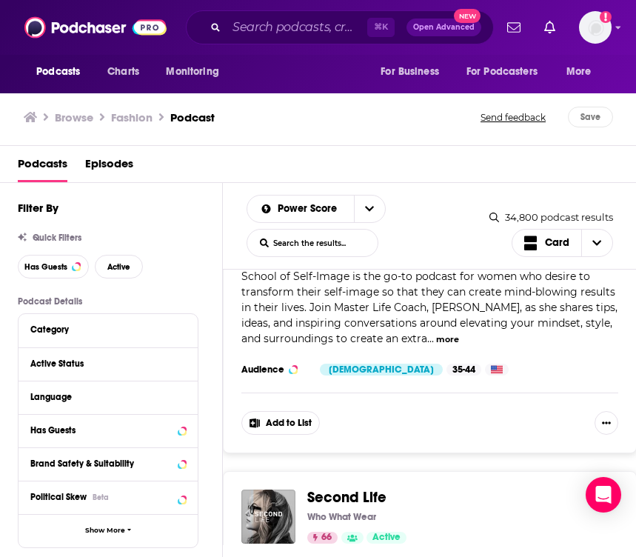
scroll to position [8732, 0]
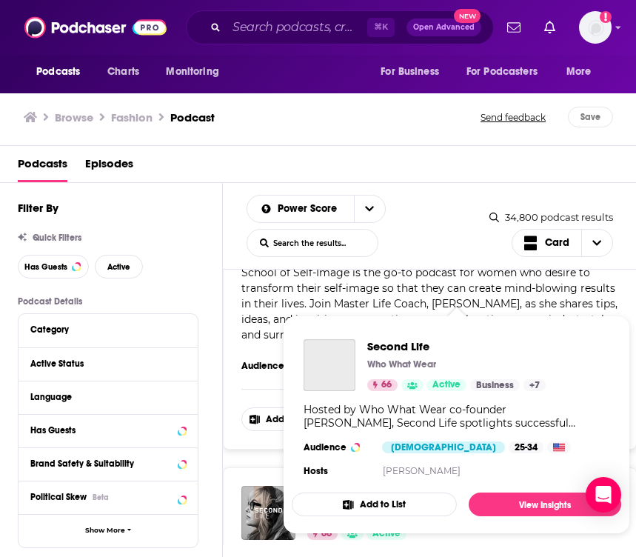
click at [372, 309] on div "Podcasts Charts Monitoring ⌘ K Open Advanced New For Business For Podcasters Mo…" at bounding box center [318, 278] width 636 height 557
click at [350, 485] on span "Second Life" at bounding box center [346, 494] width 79 height 19
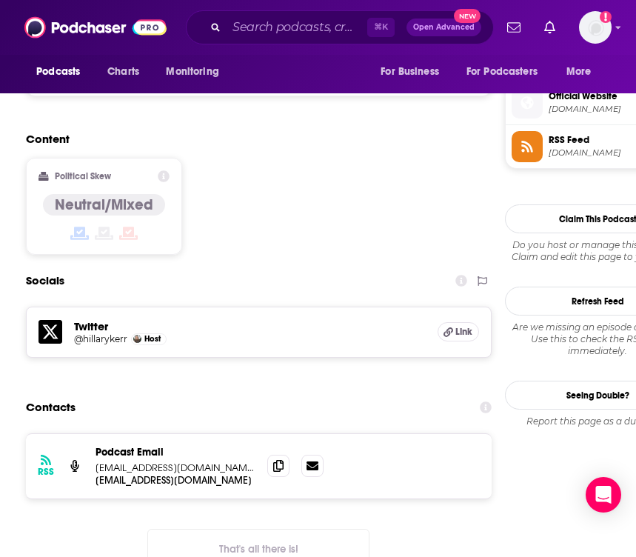
scroll to position [1171, 0]
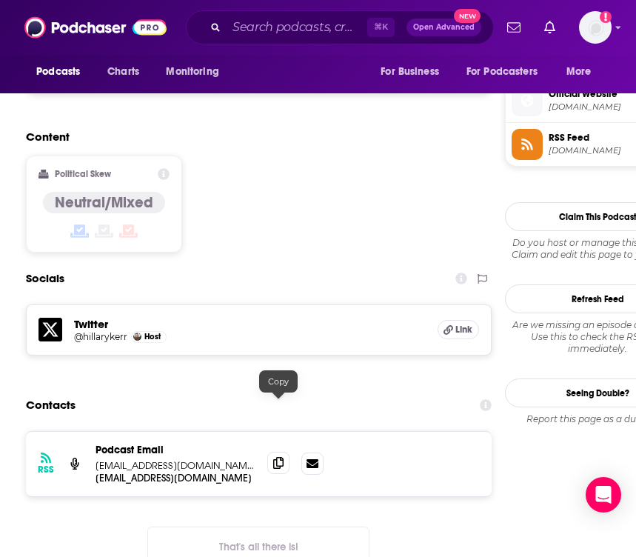
click at [281, 457] on icon at bounding box center [278, 463] width 10 height 12
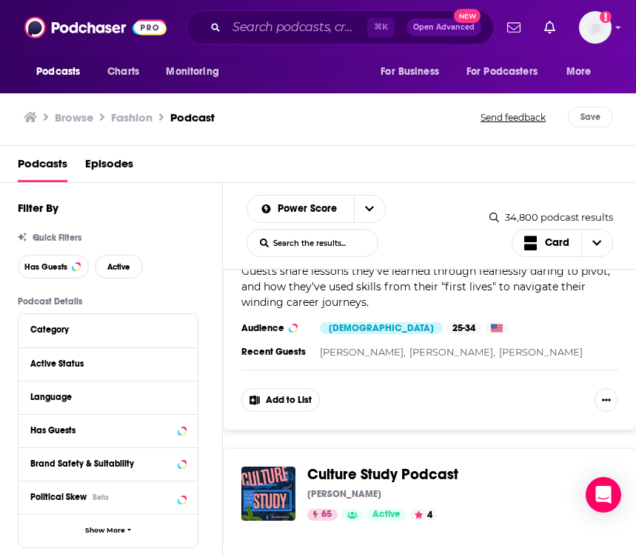
scroll to position [9089, 0]
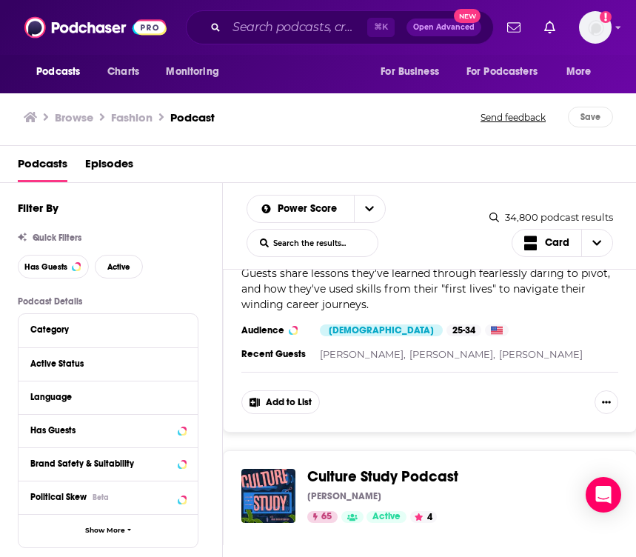
click at [370, 468] on span "Culture Study Podcast" at bounding box center [382, 477] width 151 height 19
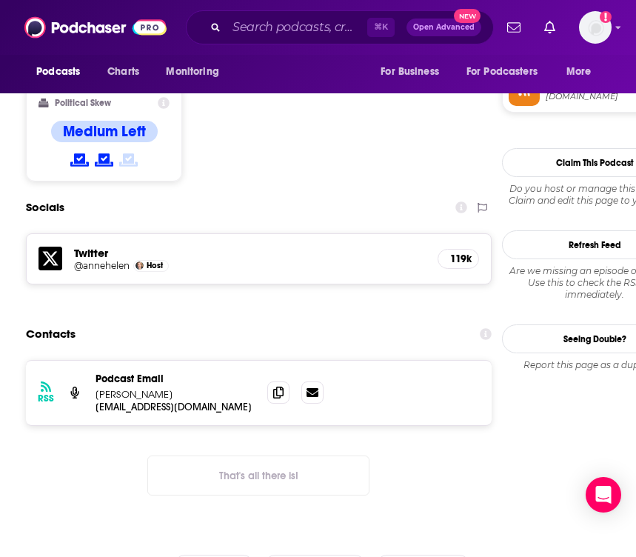
scroll to position [1228, 0]
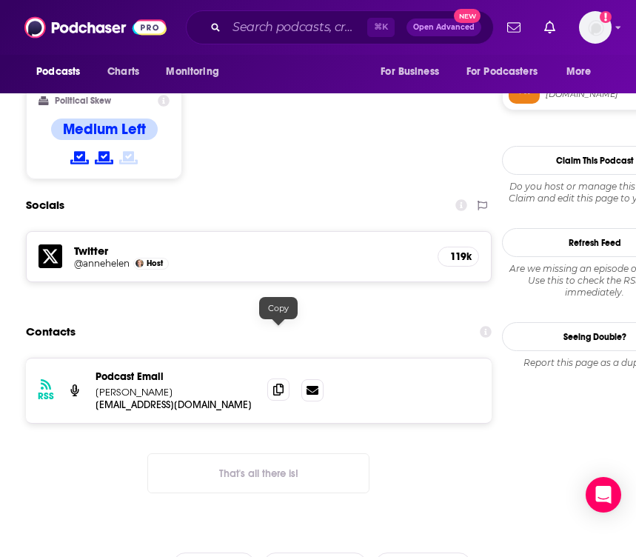
click at [281, 384] on icon at bounding box center [278, 390] width 10 height 12
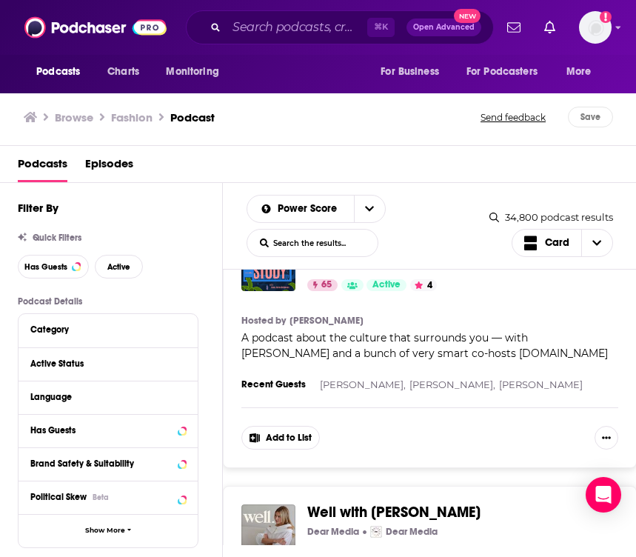
scroll to position [9322, 0]
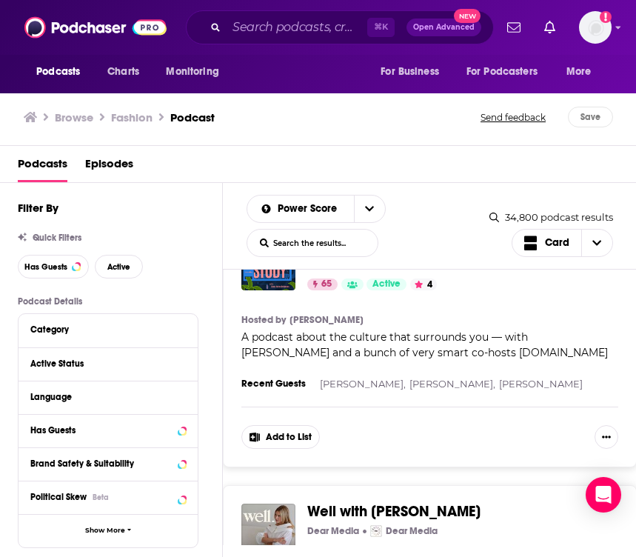
click at [428, 502] on span "Well with [PERSON_NAME]" at bounding box center [393, 511] width 173 height 19
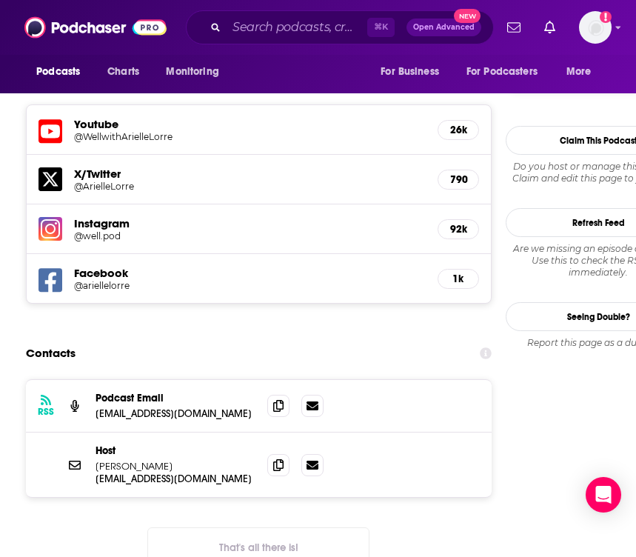
scroll to position [1425, 0]
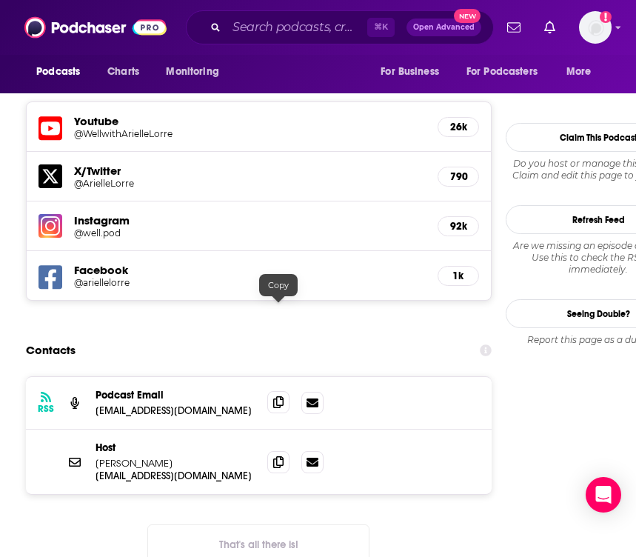
click at [278, 396] on icon at bounding box center [278, 402] width 10 height 12
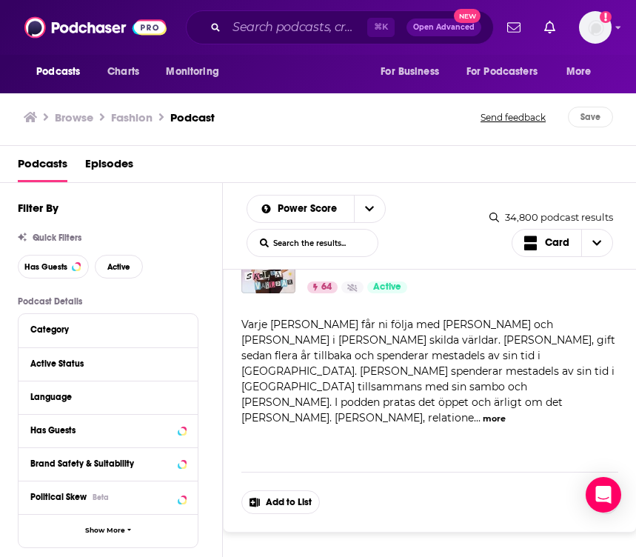
scroll to position [11943, 0]
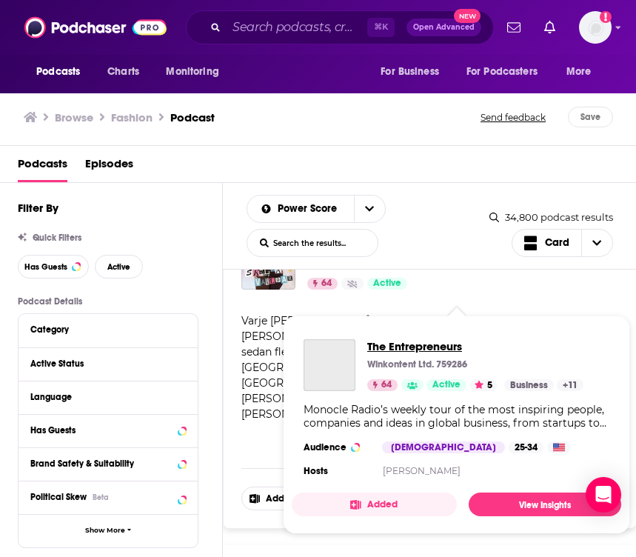
click at [376, 339] on span "The Entrepreneurs" at bounding box center [475, 346] width 216 height 14
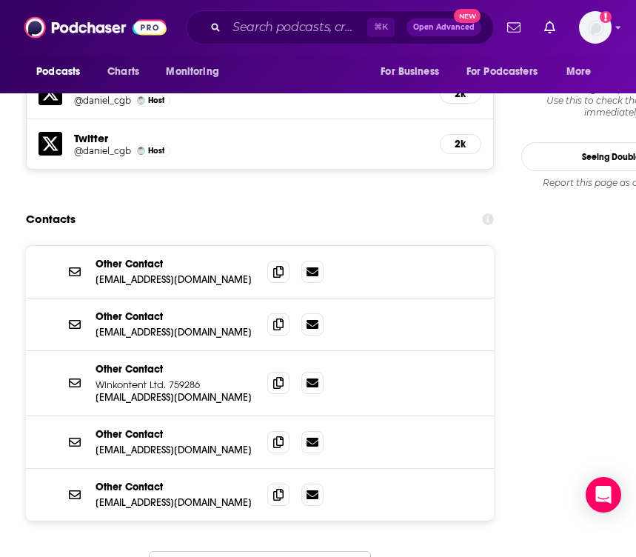
scroll to position [1414, 0]
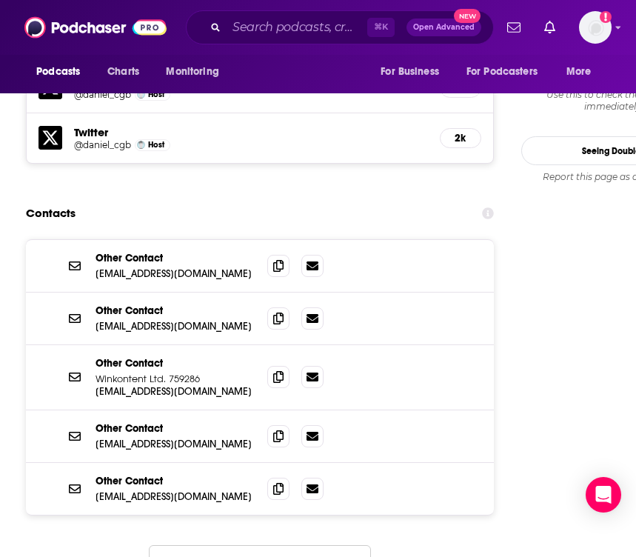
click at [262, 545] on button "Load More..." at bounding box center [260, 565] width 222 height 40
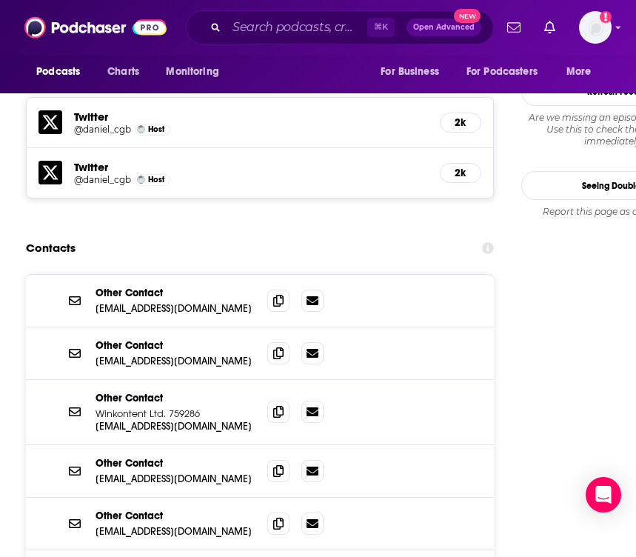
scroll to position [1378, 0]
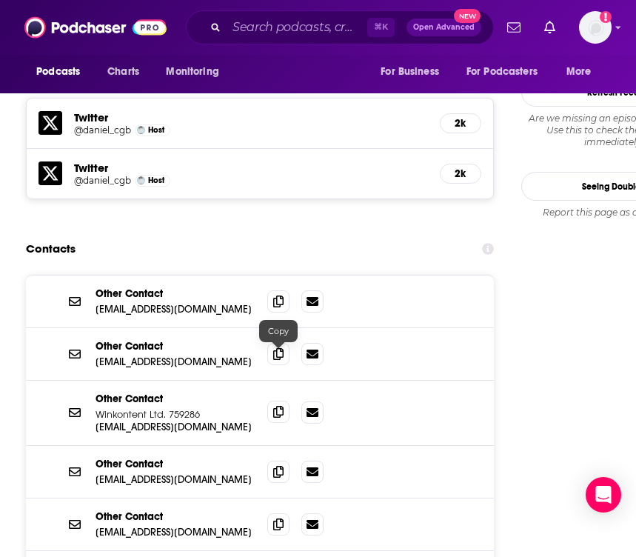
click at [283, 406] on icon at bounding box center [278, 412] width 10 height 12
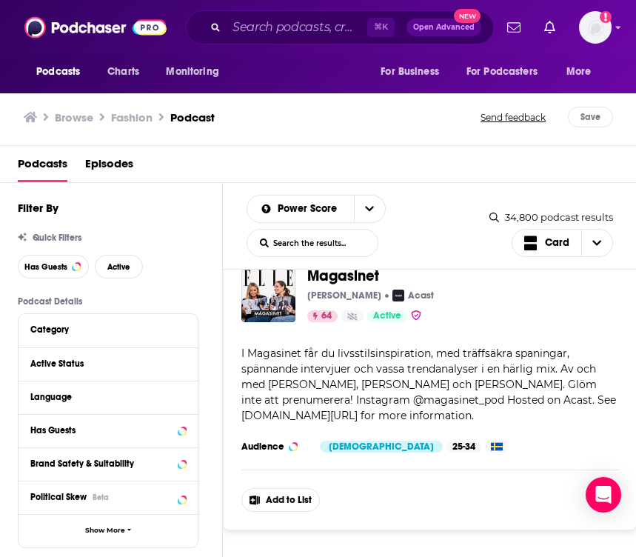
scroll to position [12816, 0]
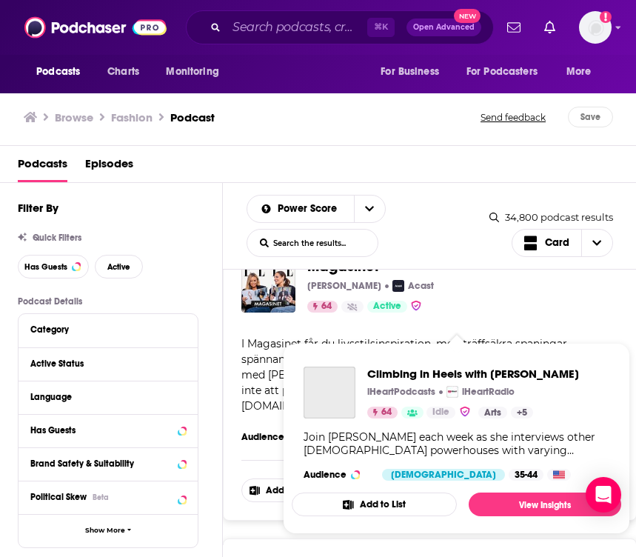
click at [346, 335] on div "Podcasts Charts Monitoring ⌘ K Open Advanced New For Business For Podcasters Mo…" at bounding box center [318, 278] width 636 height 557
click at [339, 556] on span "Climbing in Heels with [PERSON_NAME]" at bounding box center [438, 565] width 263 height 19
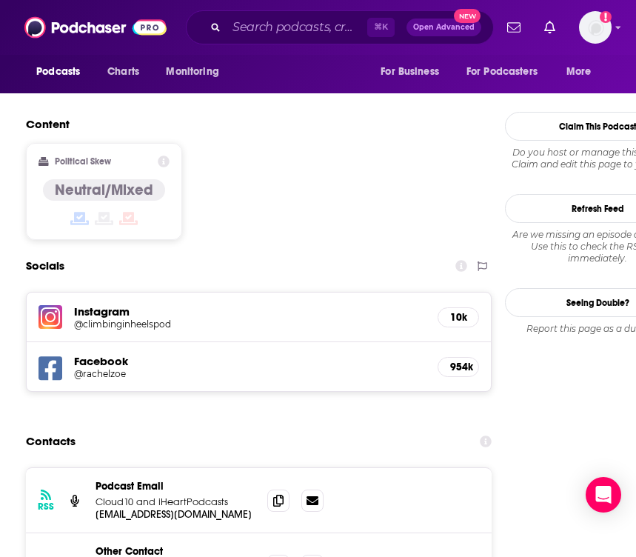
scroll to position [1361, 0]
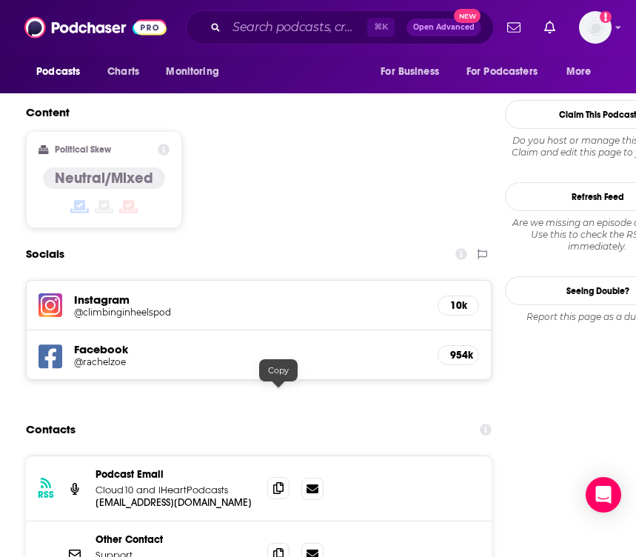
click at [280, 482] on icon at bounding box center [278, 488] width 10 height 12
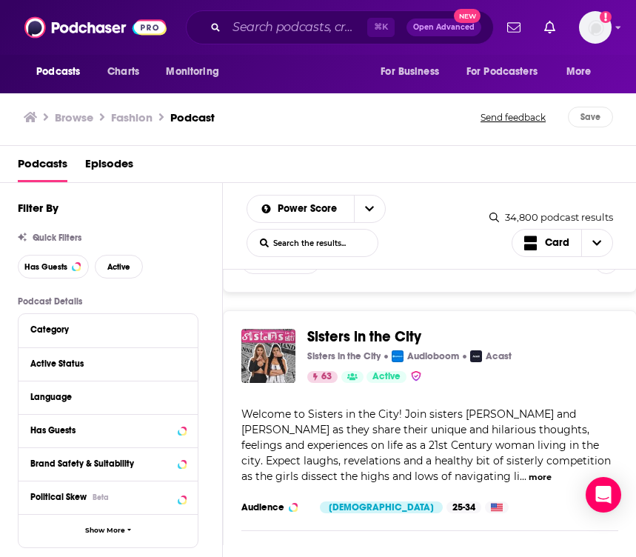
scroll to position [14751, 0]
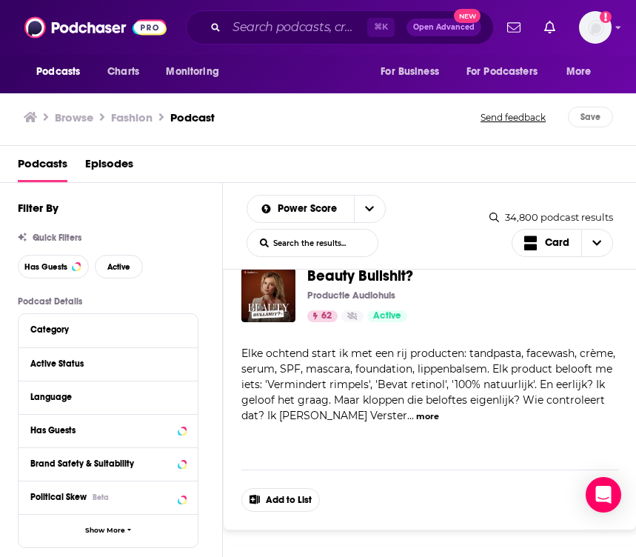
scroll to position [16181, 0]
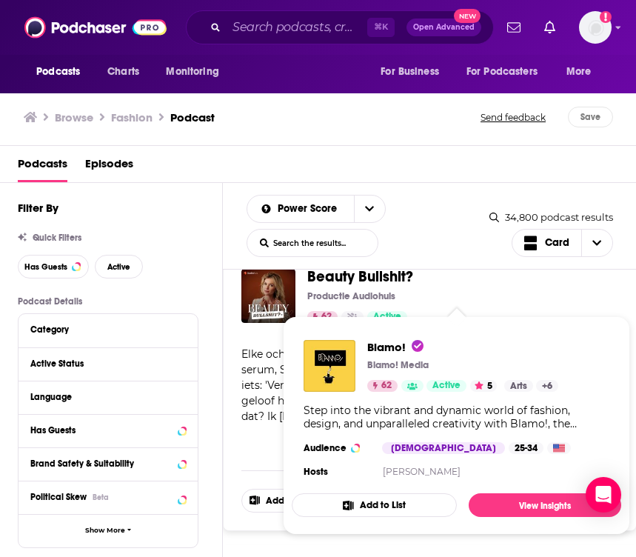
click at [347, 319] on span "Blamo! Blamo! Media 62 Active 5 Categories Arts + 6 Arts + 6 Step into the vibr…" at bounding box center [457, 425] width 330 height 219
click at [388, 349] on span "Blamo!" at bounding box center [395, 347] width 56 height 14
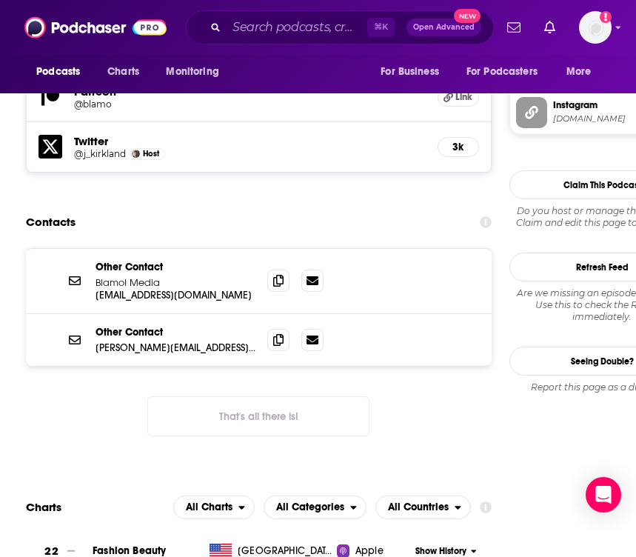
scroll to position [1604, 0]
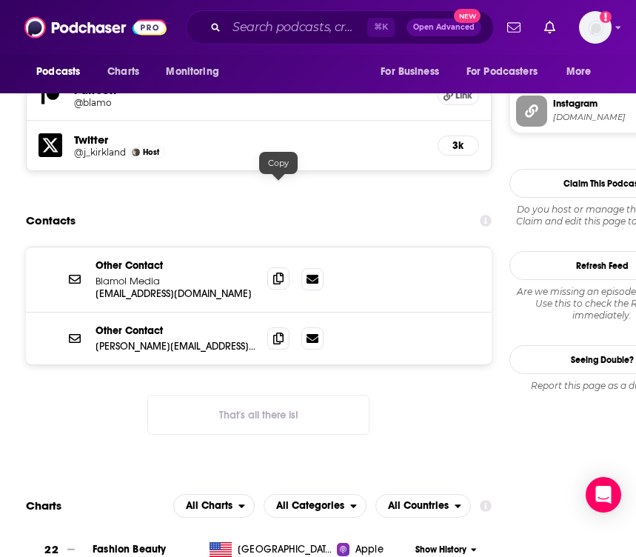
click at [279, 273] on icon at bounding box center [278, 279] width 10 height 12
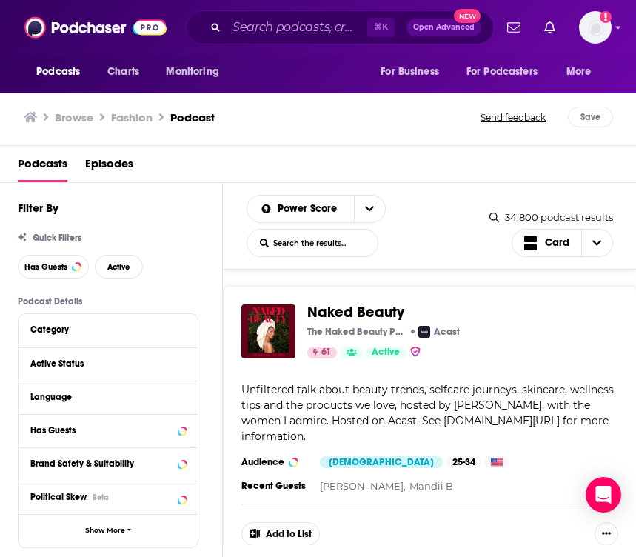
scroll to position [18994, 0]
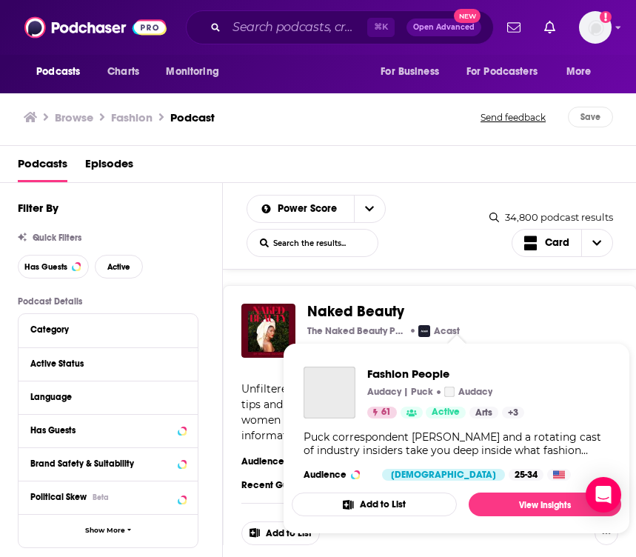
click at [393, 345] on div "Podcasts Charts Monitoring ⌘ K Open Advanced New For Business For Podcasters Mo…" at bounding box center [318, 278] width 636 height 557
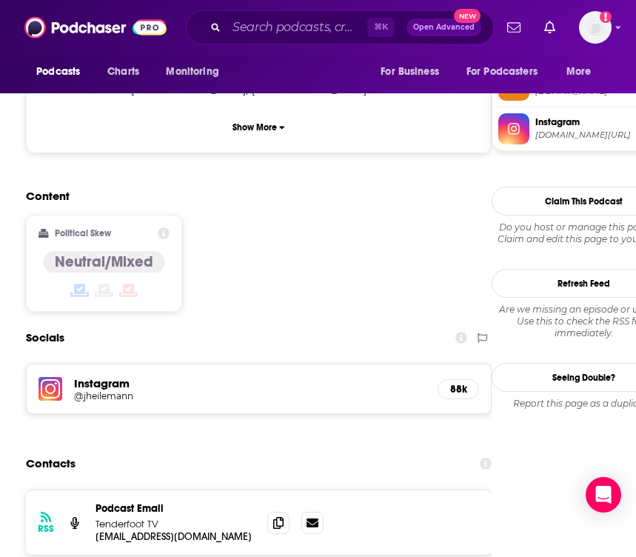
scroll to position [1233, 0]
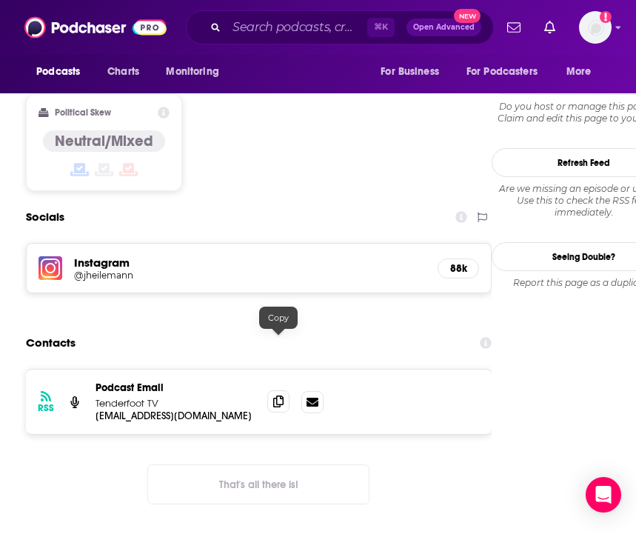
click at [278, 396] on icon at bounding box center [278, 402] width 10 height 12
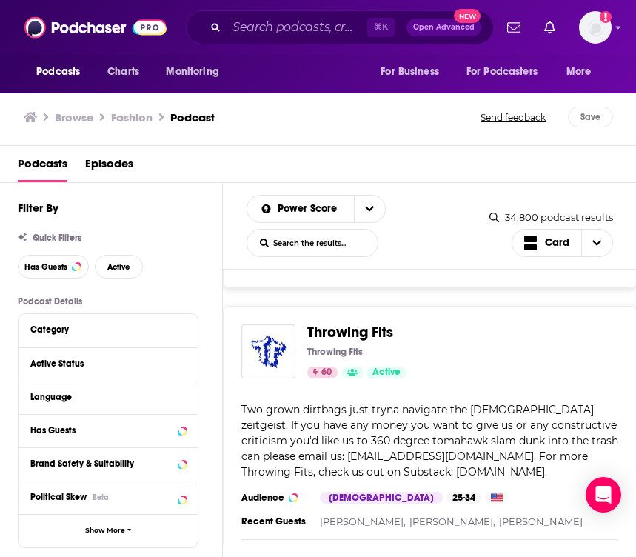
scroll to position [20453, 0]
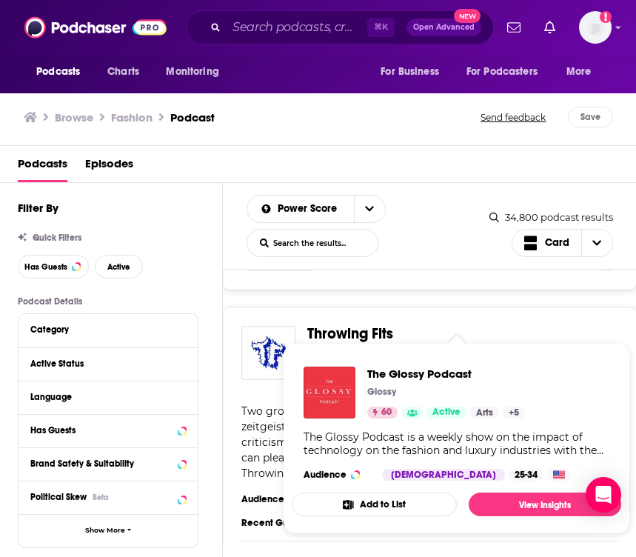
click at [418, 357] on div "Podcasts Charts Monitoring ⌘ K Open Advanced New For Business For Podcasters Mo…" at bounding box center [318, 278] width 636 height 557
click at [420, 373] on span "The Glossy Podcast" at bounding box center [446, 374] width 158 height 14
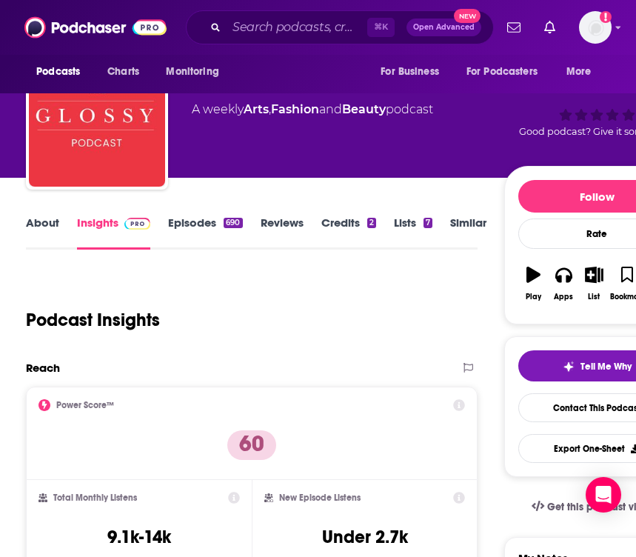
scroll to position [51, 0]
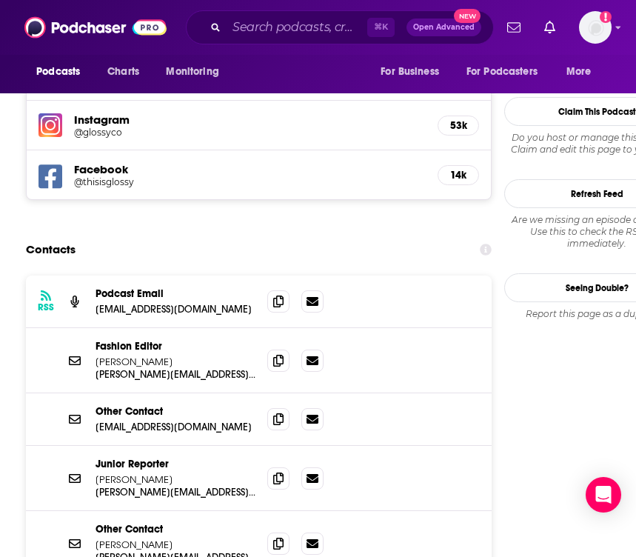
scroll to position [1526, 0]
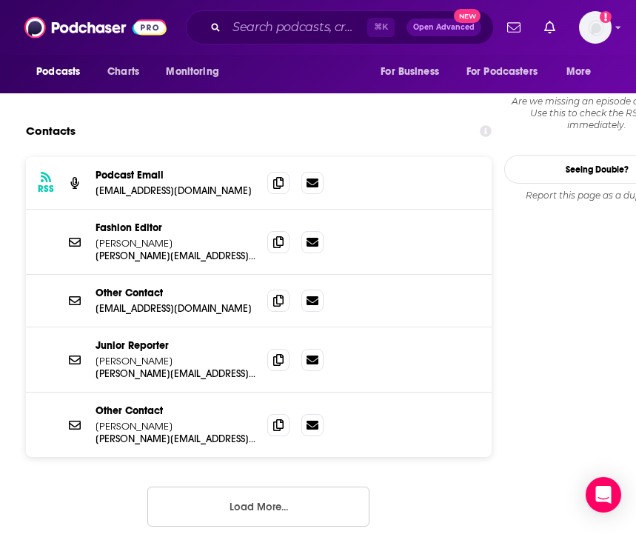
click at [244, 487] on button "Load More..." at bounding box center [258, 507] width 222 height 40
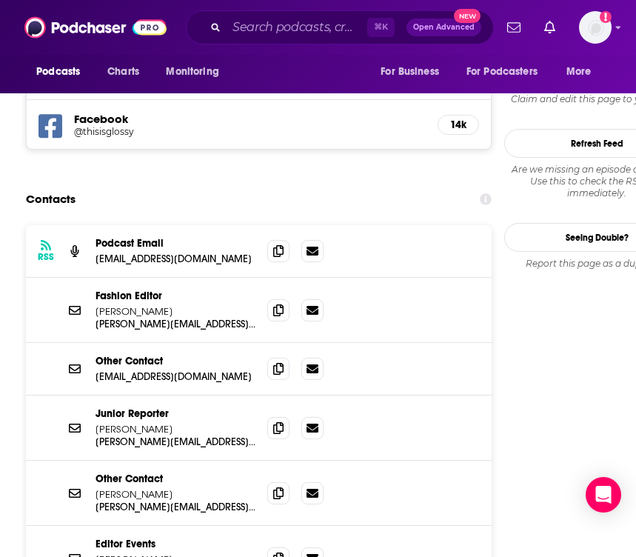
scroll to position [1454, 0]
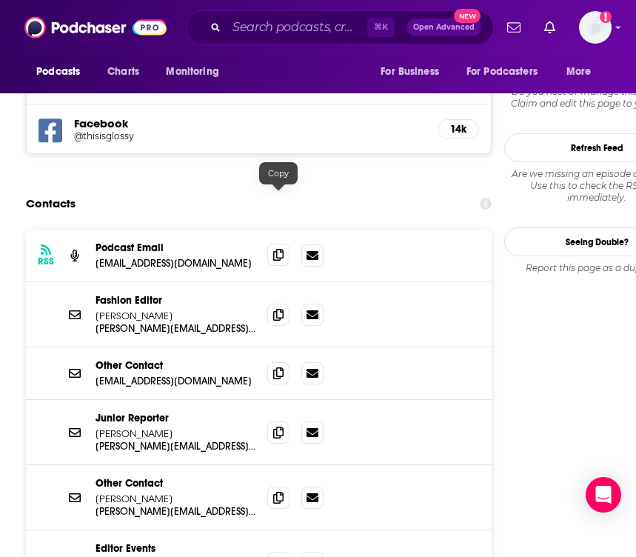
click at [277, 244] on span at bounding box center [278, 255] width 22 height 22
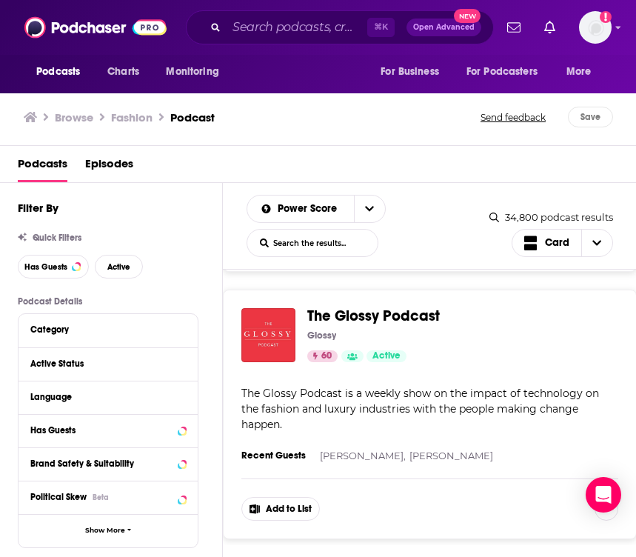
scroll to position [20802, 0]
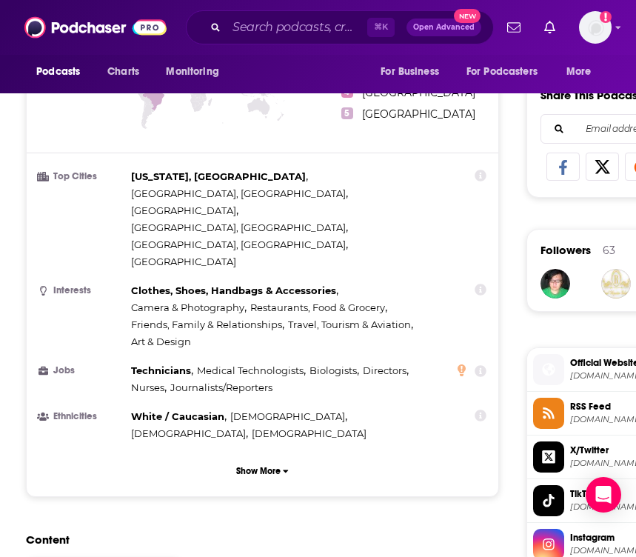
scroll to position [833, 0]
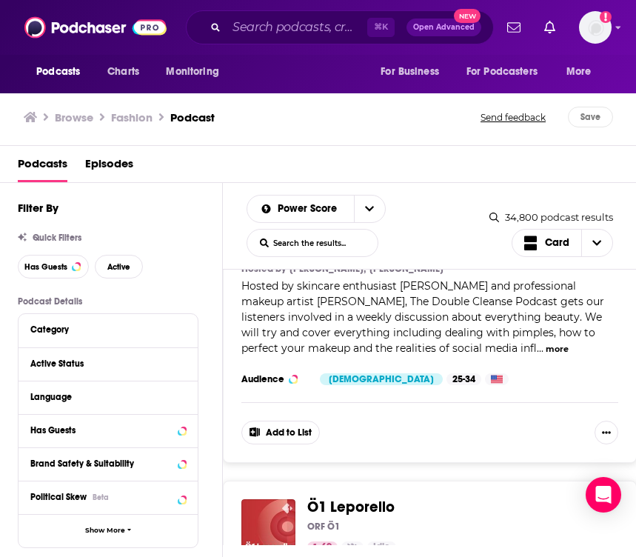
scroll to position [22386, 0]
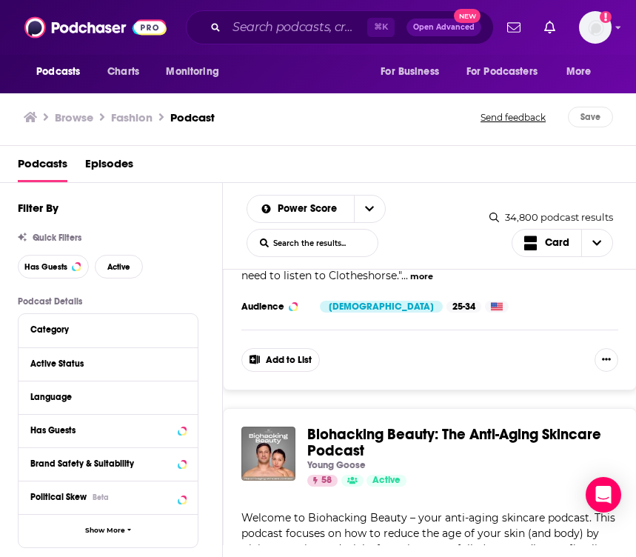
scroll to position [24945, 0]
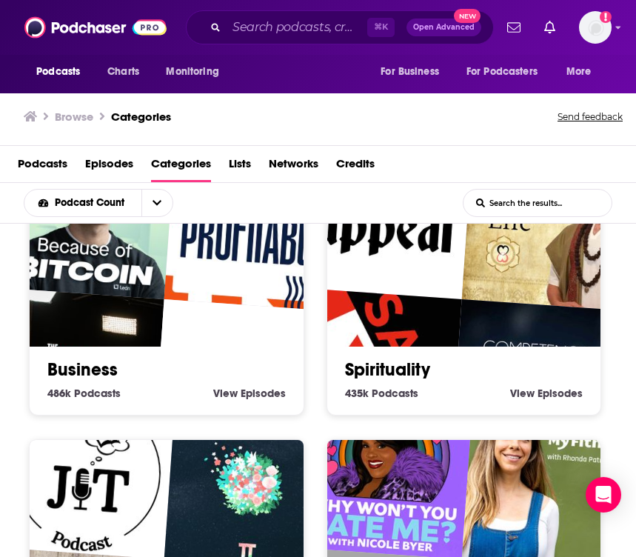
scroll to position [579, 0]
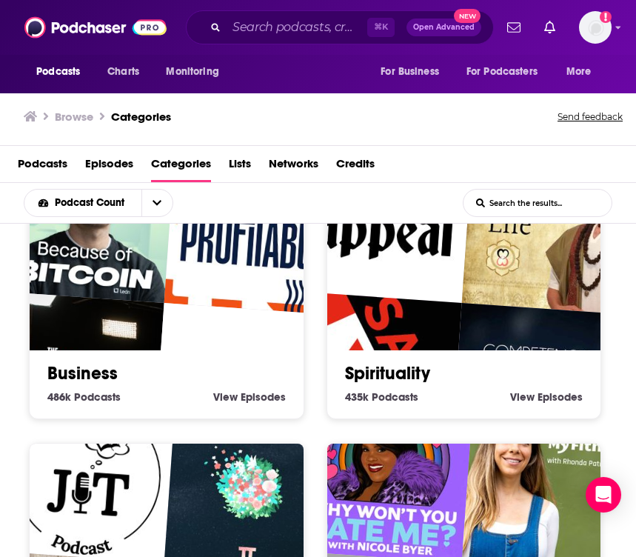
click at [122, 345] on img "The Peter McCormack Show" at bounding box center [77, 379] width 176 height 176
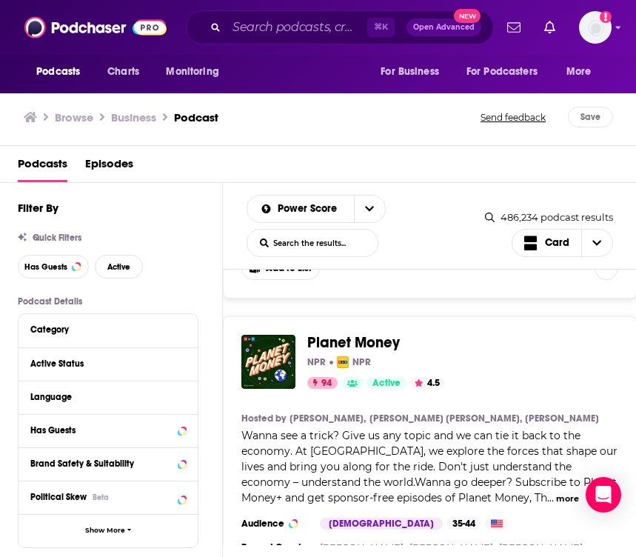
scroll to position [1280, 0]
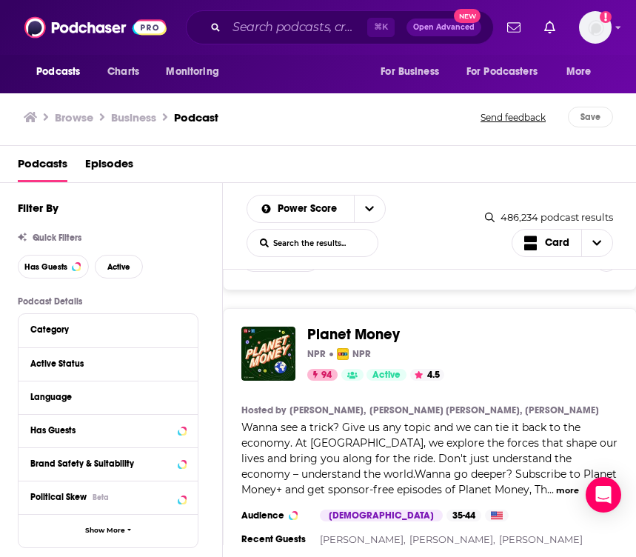
click at [556, 485] on button "more" at bounding box center [567, 491] width 23 height 13
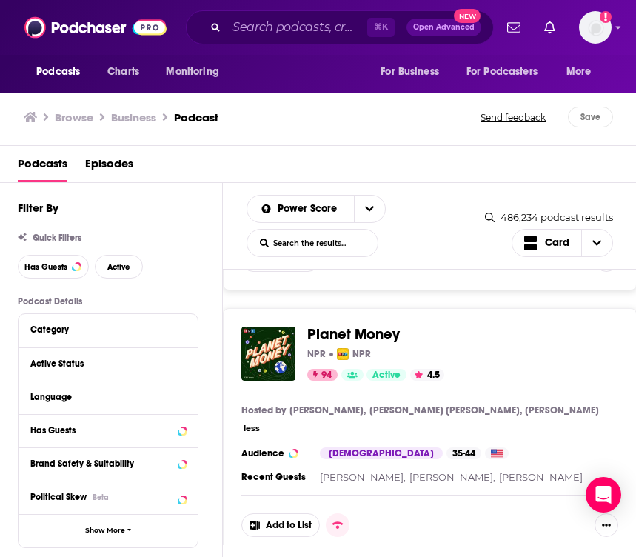
click at [523, 411] on div "Planet Money NPR NPR 94 Active 4.5 Categories Business + 5 Add to List Hosted b…" at bounding box center [430, 431] width 414 height 247
click at [253, 422] on button "less" at bounding box center [252, 428] width 16 height 13
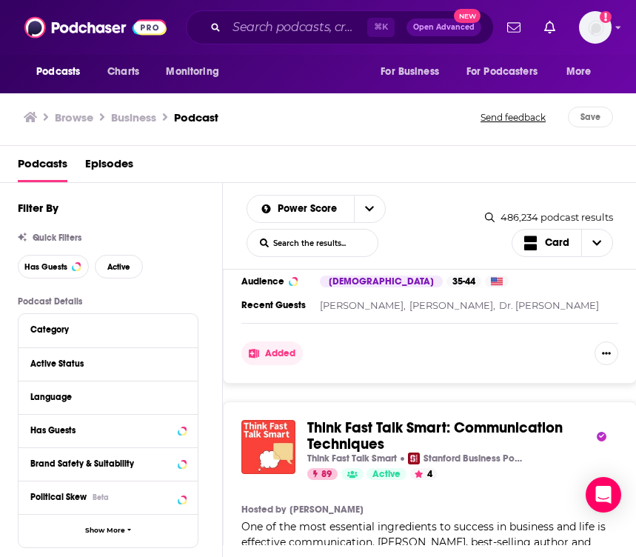
scroll to position [2541, 0]
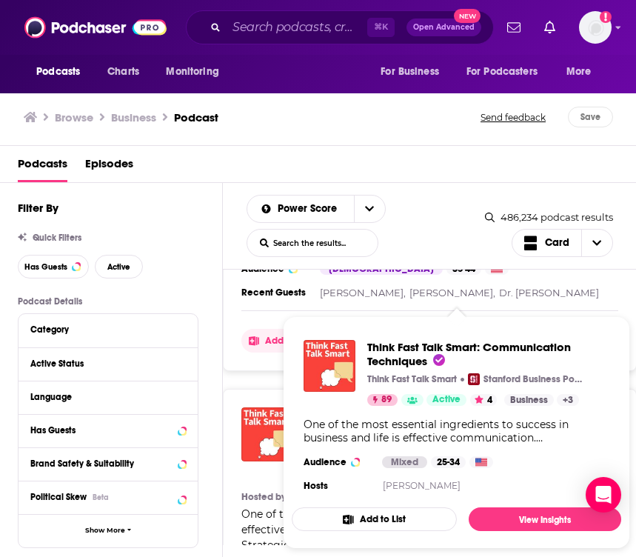
click at [533, 350] on span "Think Fast Talk Smart: Communication Techniques" at bounding box center [469, 354] width 204 height 28
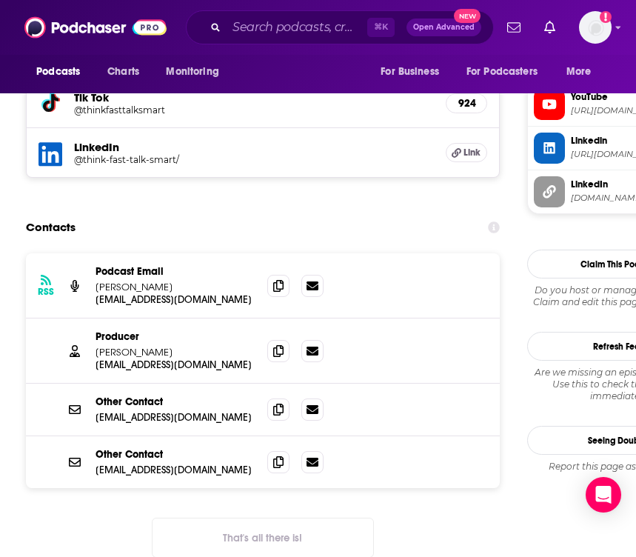
scroll to position [1520, 0]
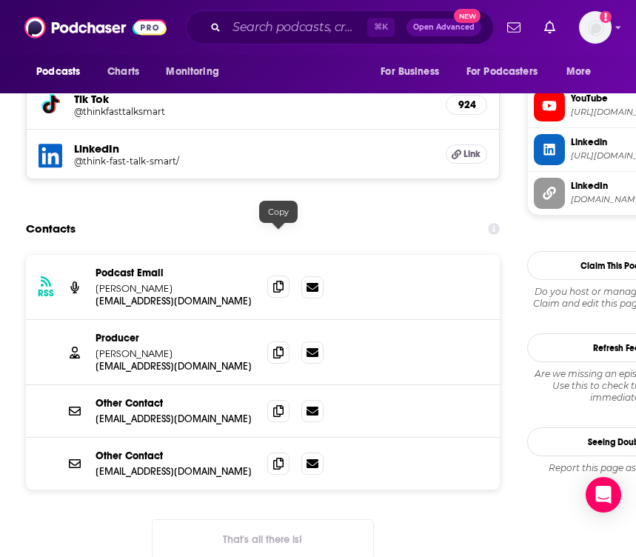
click at [279, 281] on icon at bounding box center [278, 287] width 10 height 12
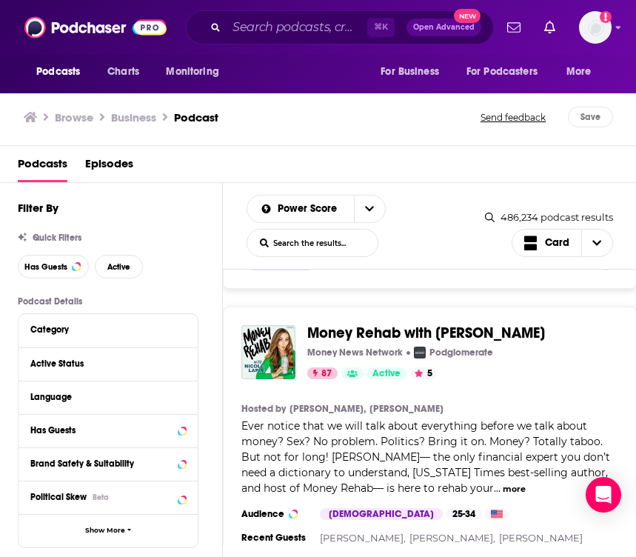
scroll to position [6767, 0]
